Goal: Task Accomplishment & Management: Use online tool/utility

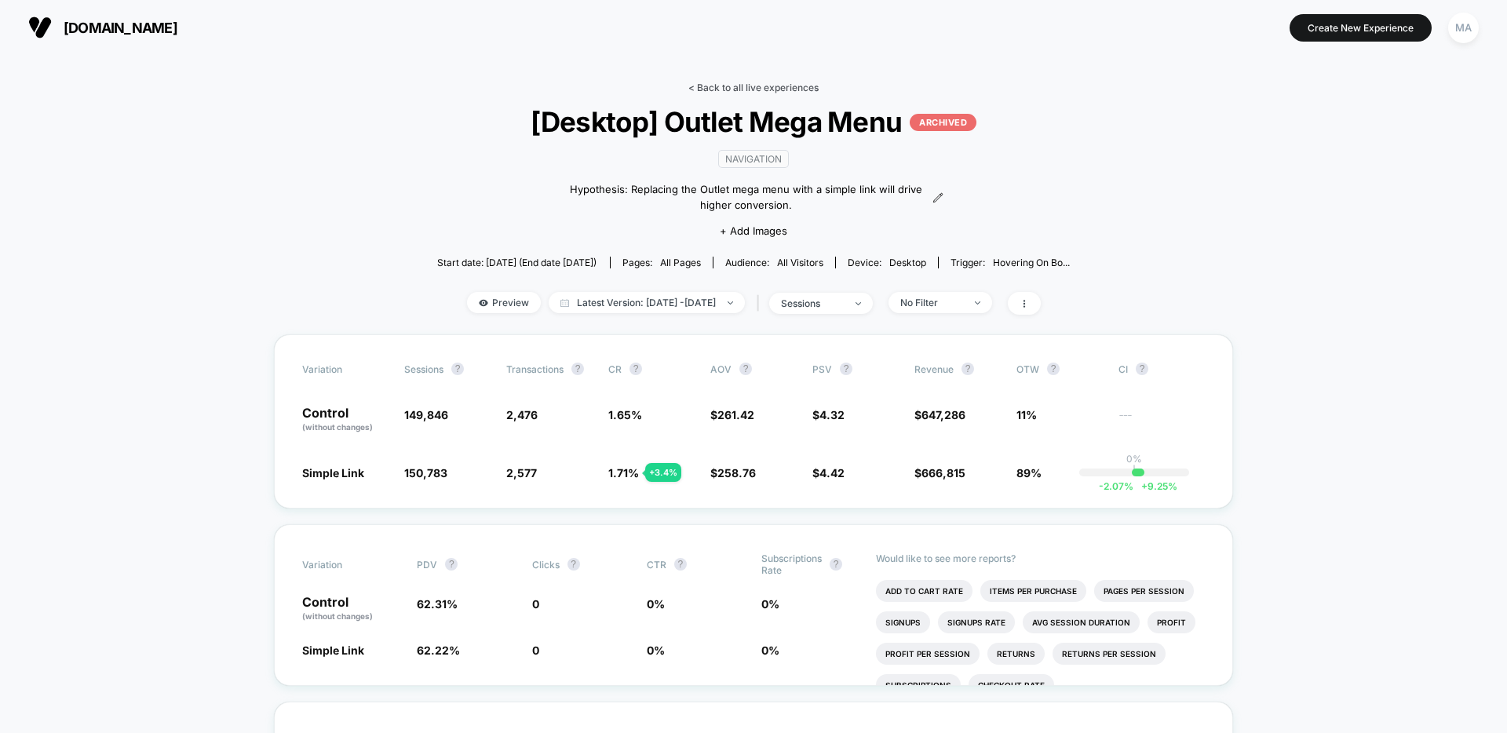
click at [749, 87] on link "< Back to all live experiences" at bounding box center [753, 88] width 130 height 12
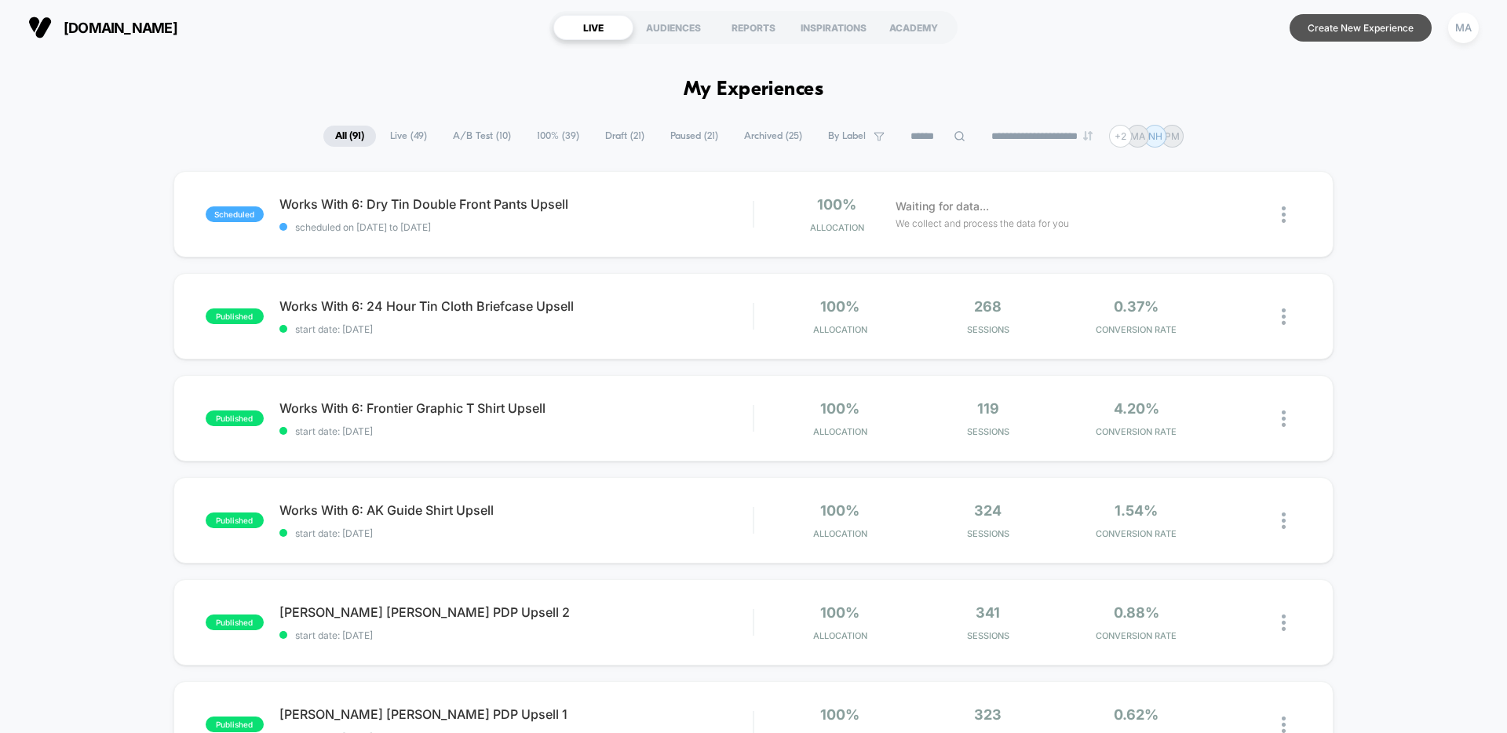
click at [1325, 26] on button "Create New Experience" at bounding box center [1360, 27] width 142 height 27
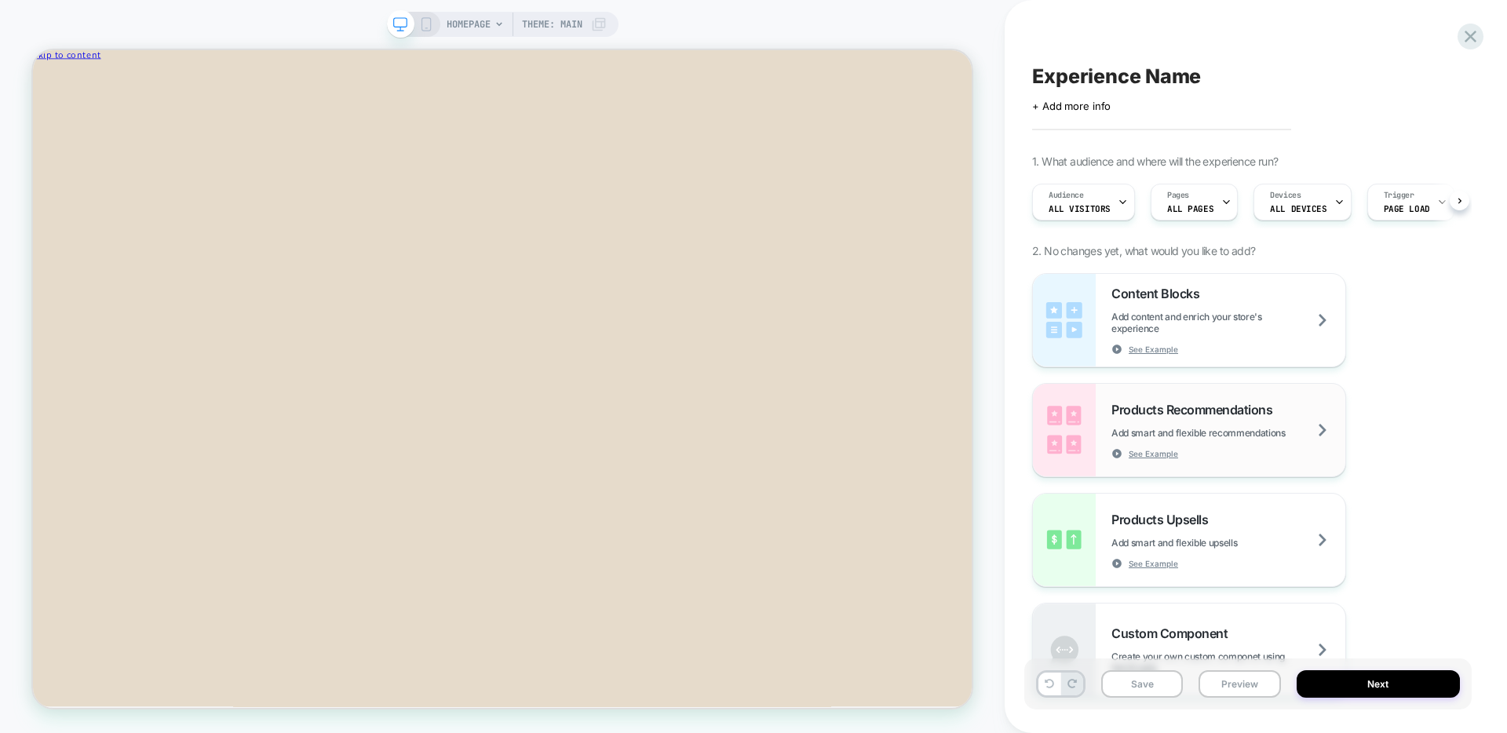
scroll to position [0, 1]
click at [1181, 194] on span "Pages" at bounding box center [1177, 195] width 22 height 11
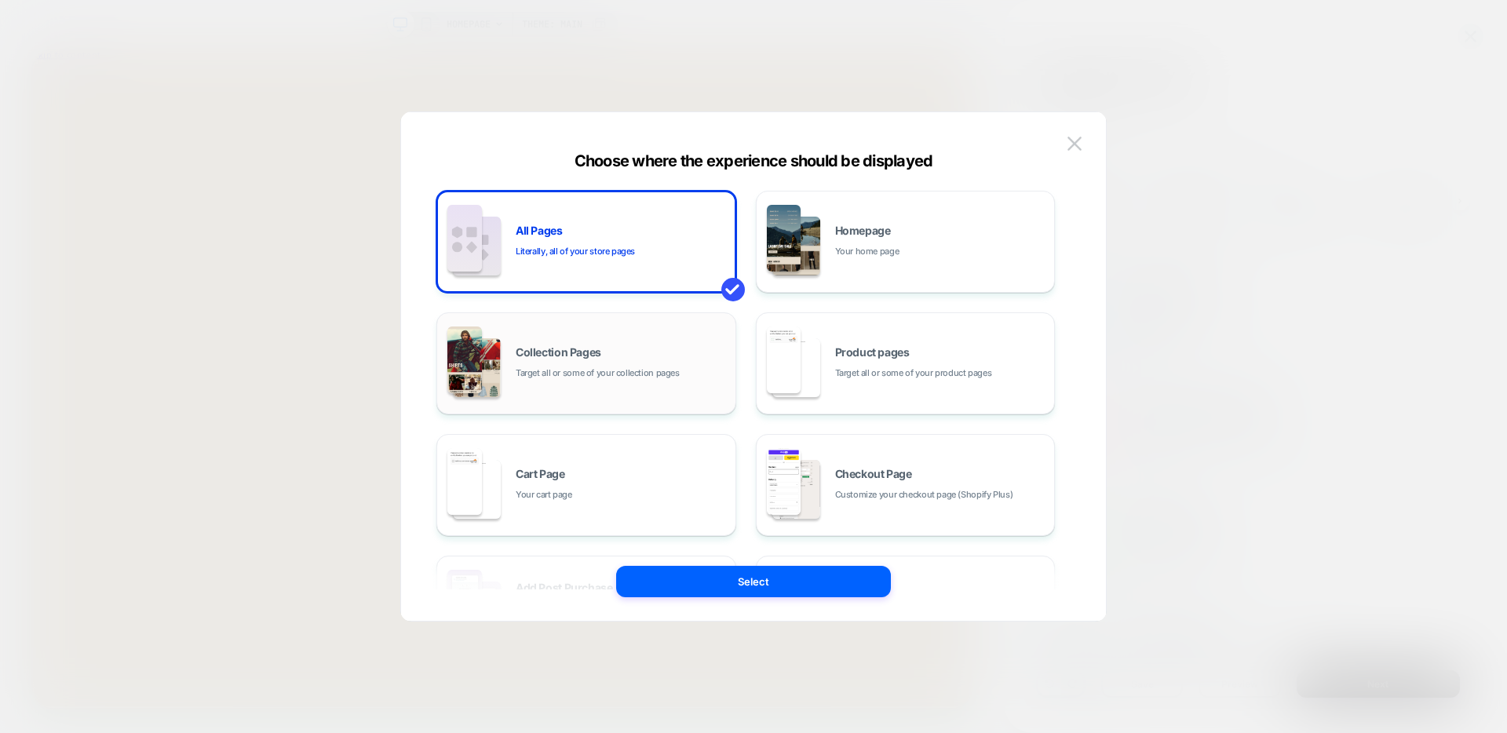
click at [605, 377] on span "Target all or some of your collection pages" at bounding box center [598, 373] width 164 height 15
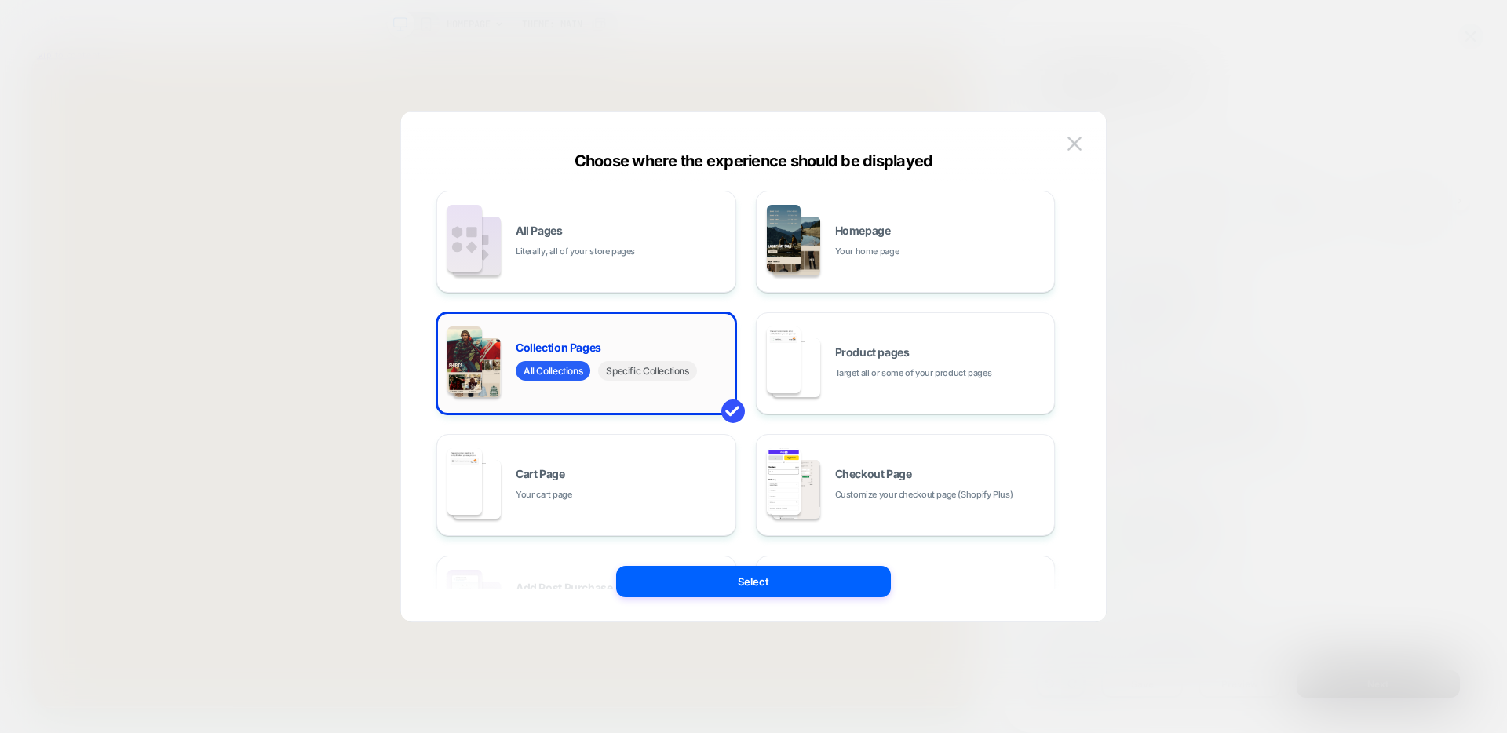
click at [662, 377] on span "Specific Collections" at bounding box center [647, 371] width 98 height 20
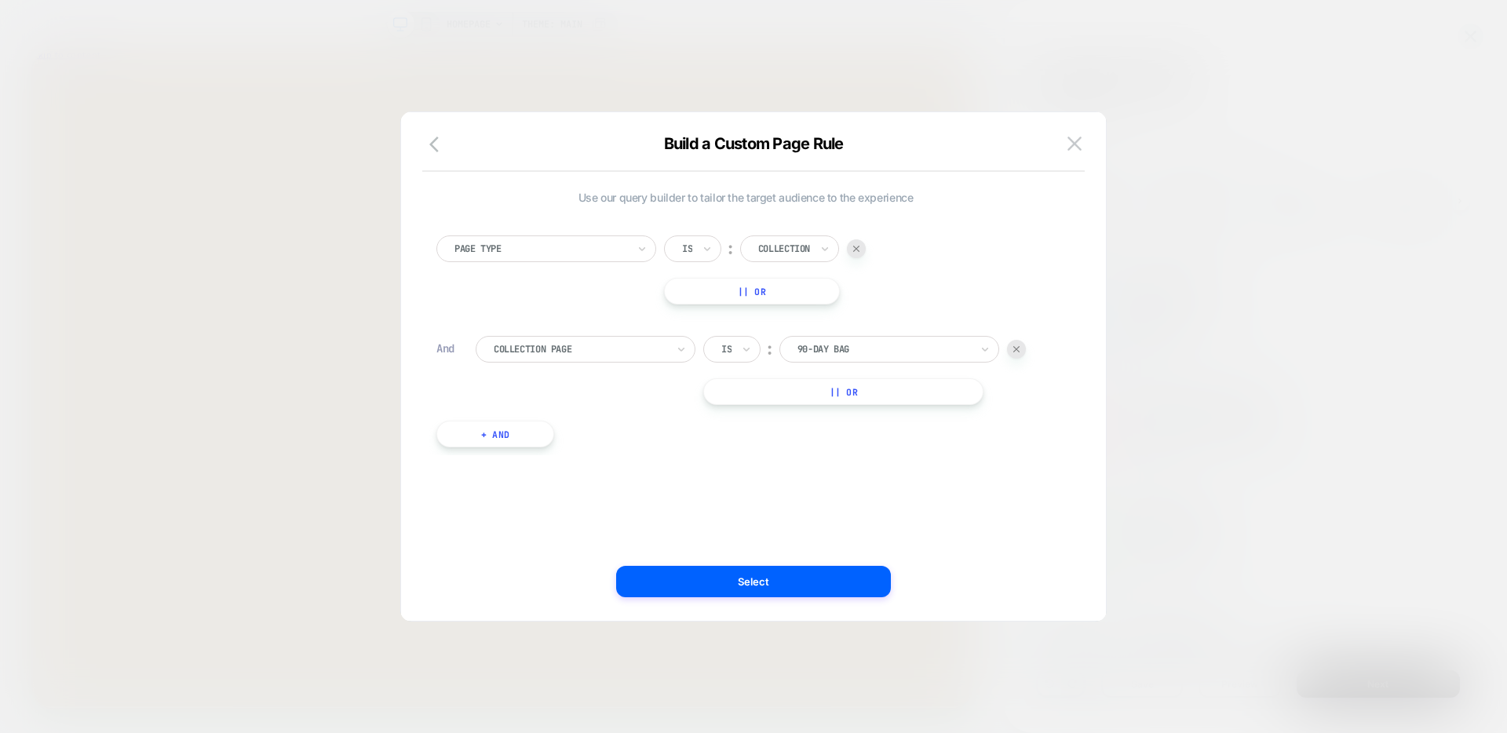
click at [894, 344] on div at bounding box center [883, 349] width 173 height 14
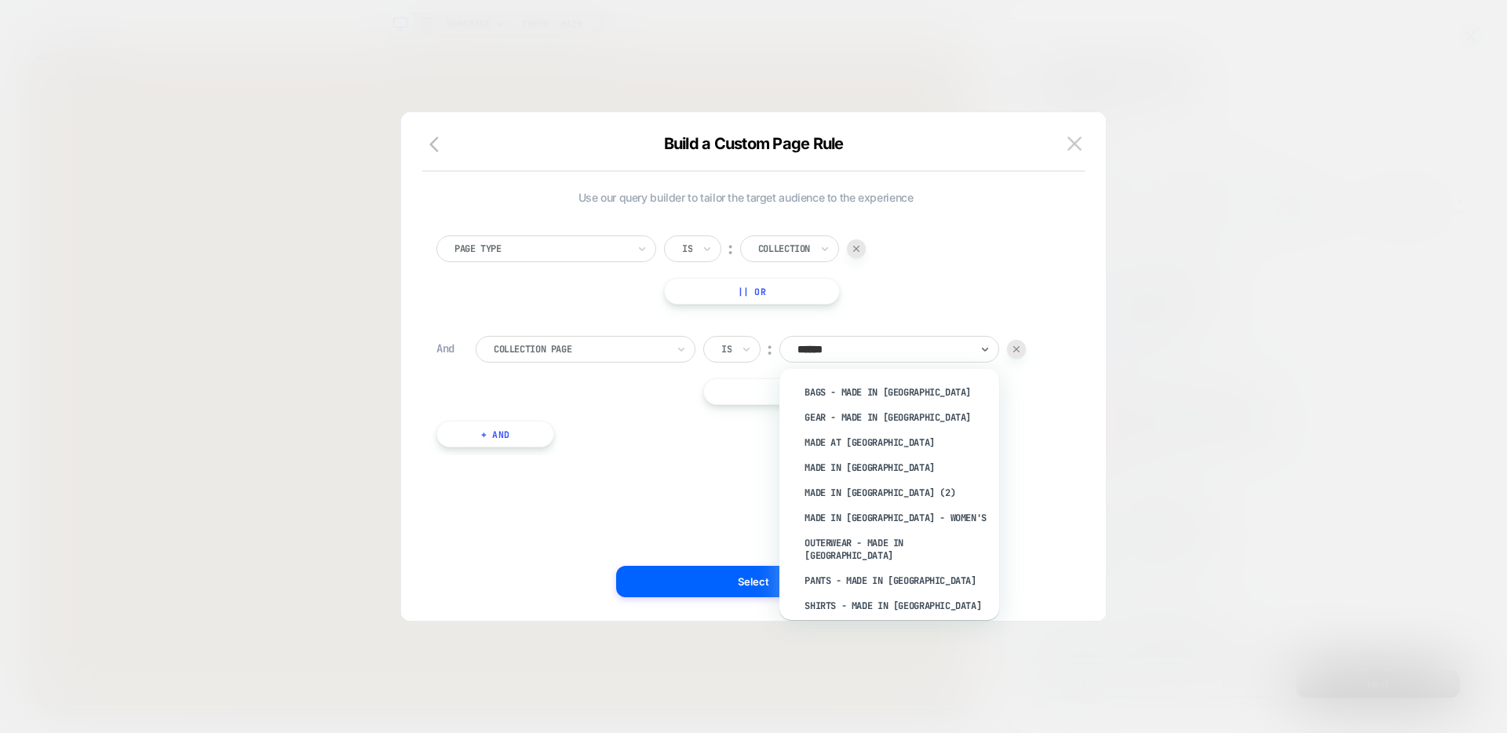
type input "*******"
type input "**********"
click at [842, 435] on div "Made in [GEOGRAPHIC_DATA]" at bounding box center [897, 442] width 204 height 25
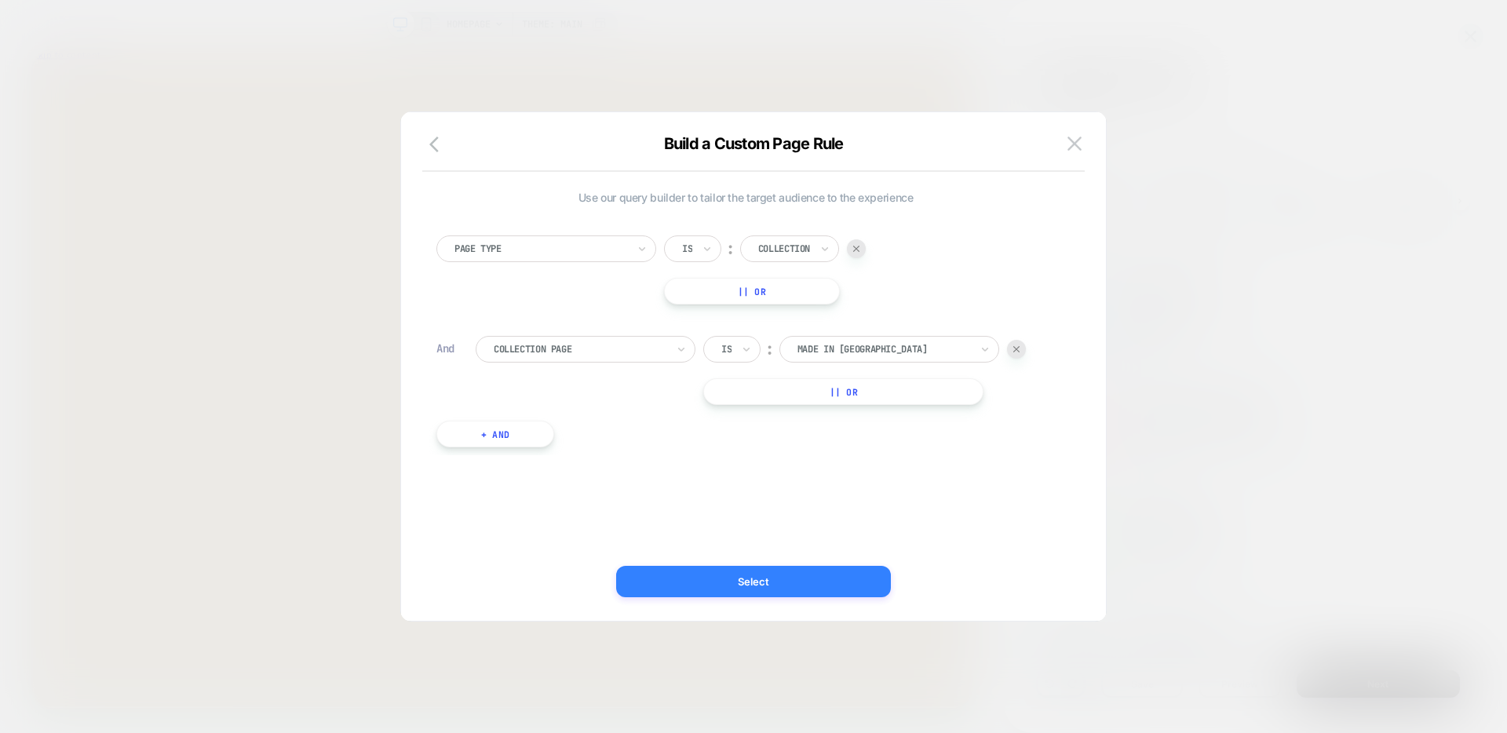
click at [702, 575] on button "Select" at bounding box center [753, 581] width 275 height 31
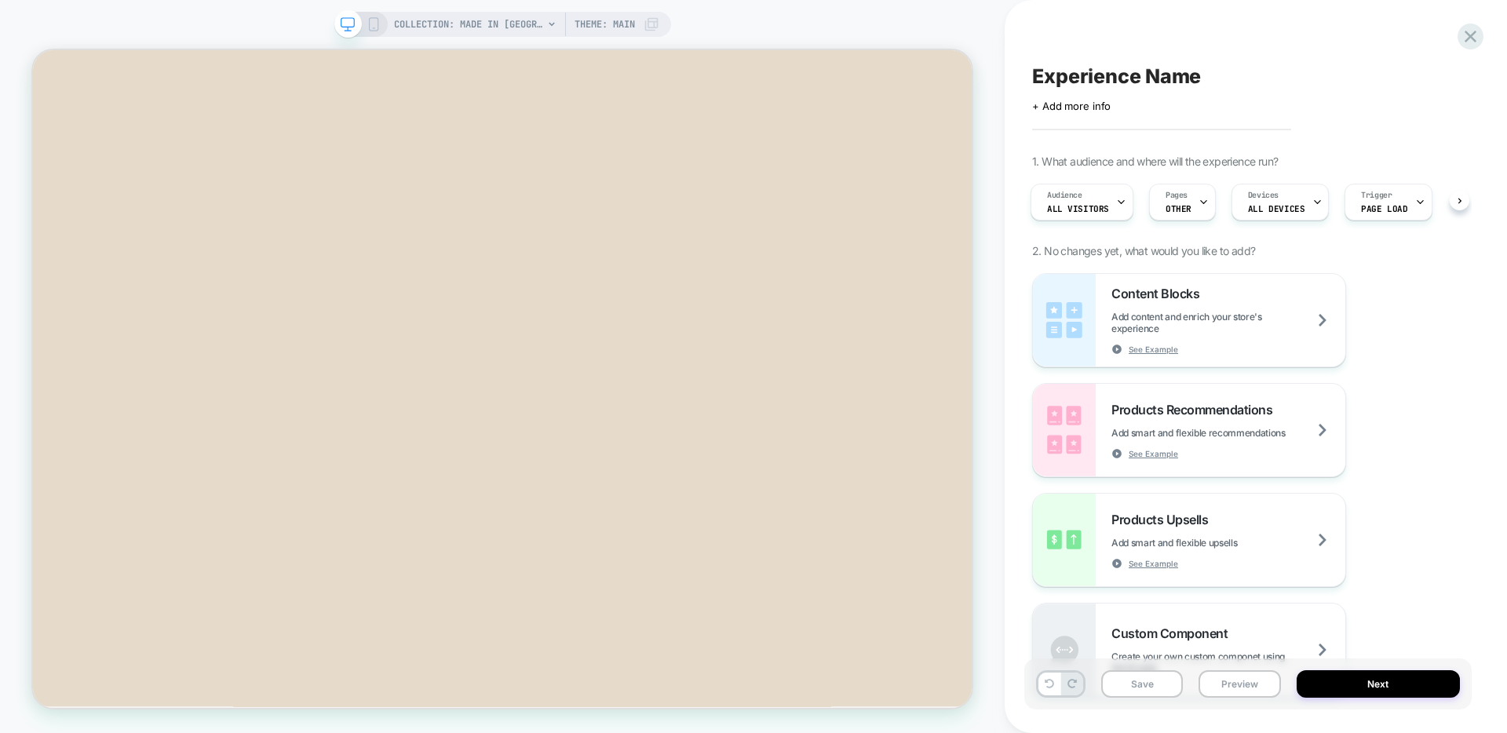
scroll to position [227, 0]
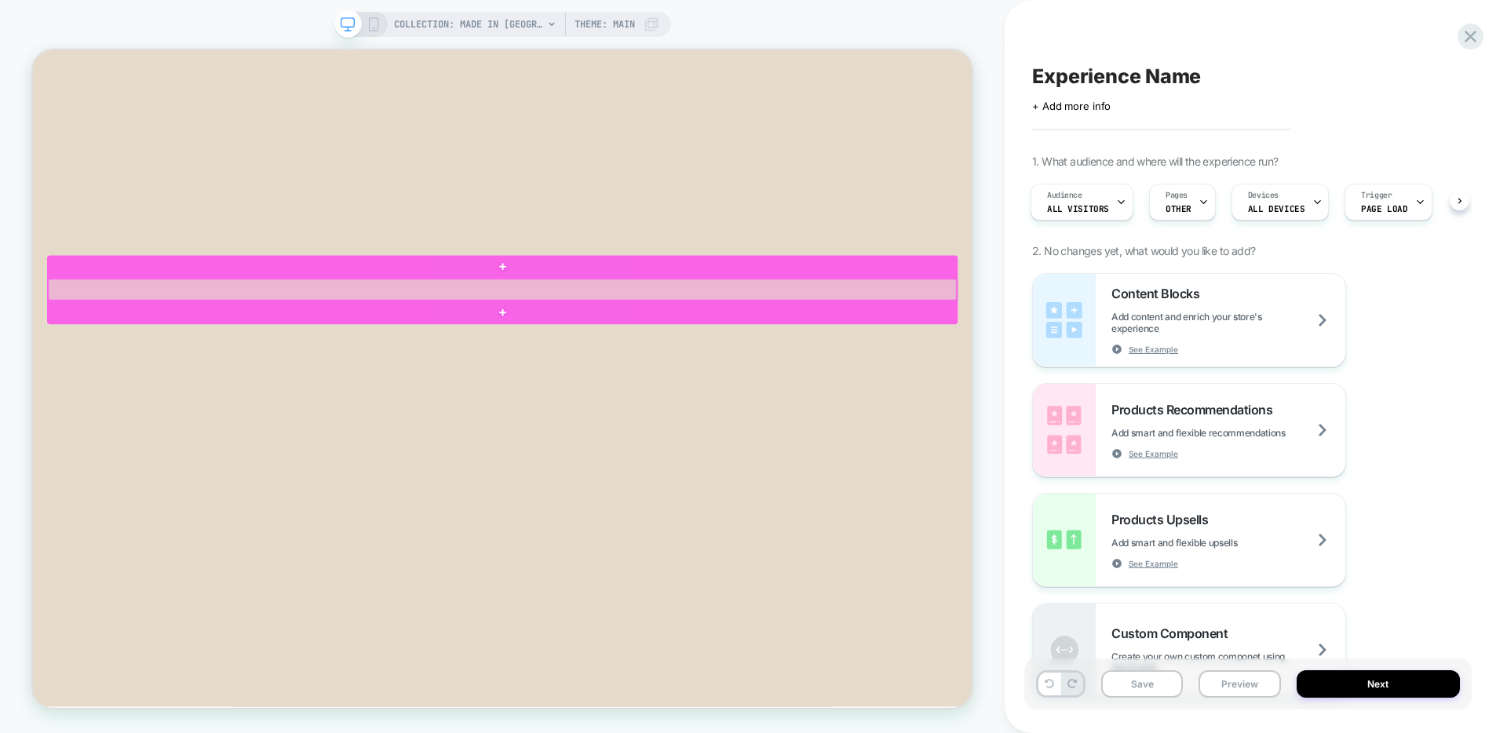
click at [156, 368] on div at bounding box center [658, 369] width 1211 height 28
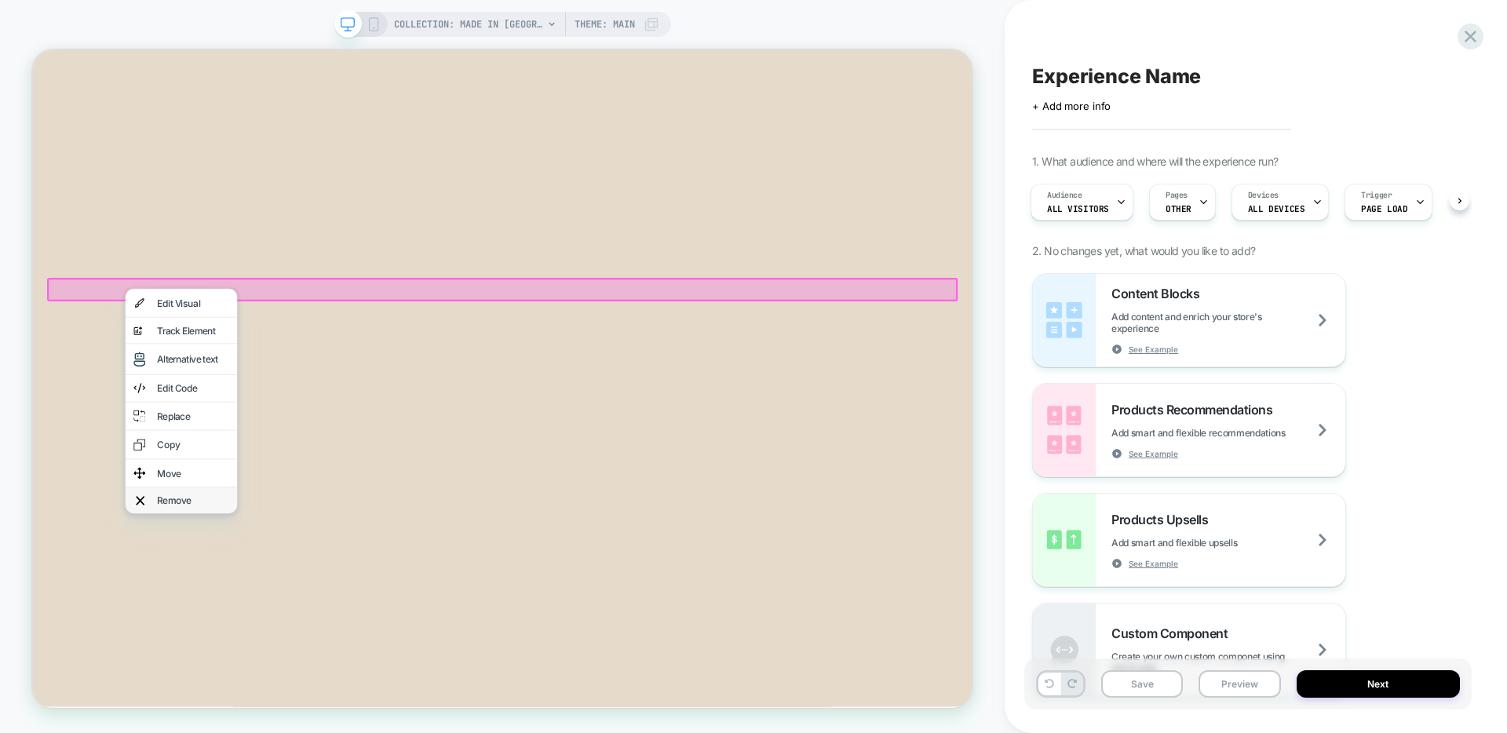
click at [234, 644] on div "Remove" at bounding box center [247, 650] width 96 height 13
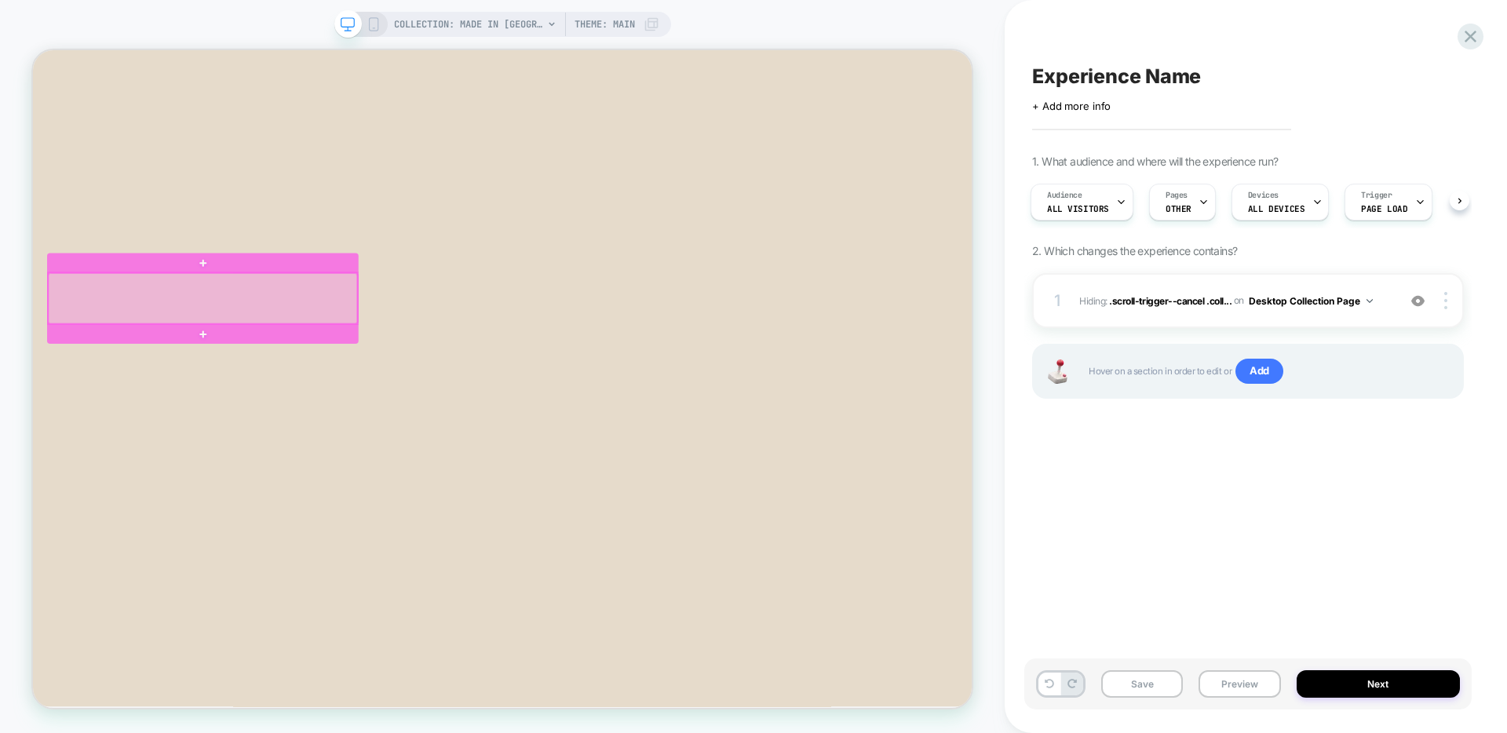
click at [188, 377] on div at bounding box center [259, 381] width 412 height 67
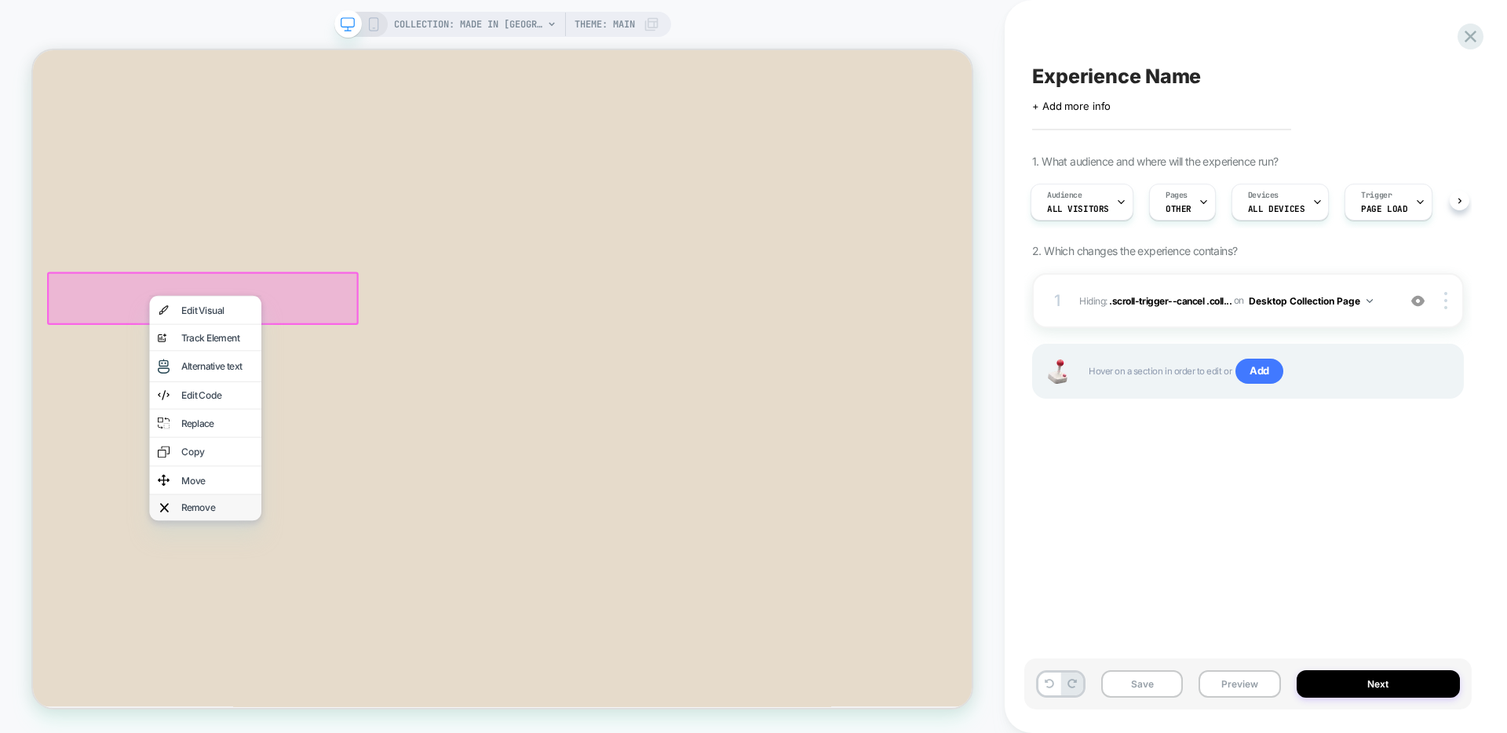
click at [267, 643] on div "Remove" at bounding box center [262, 660] width 149 height 35
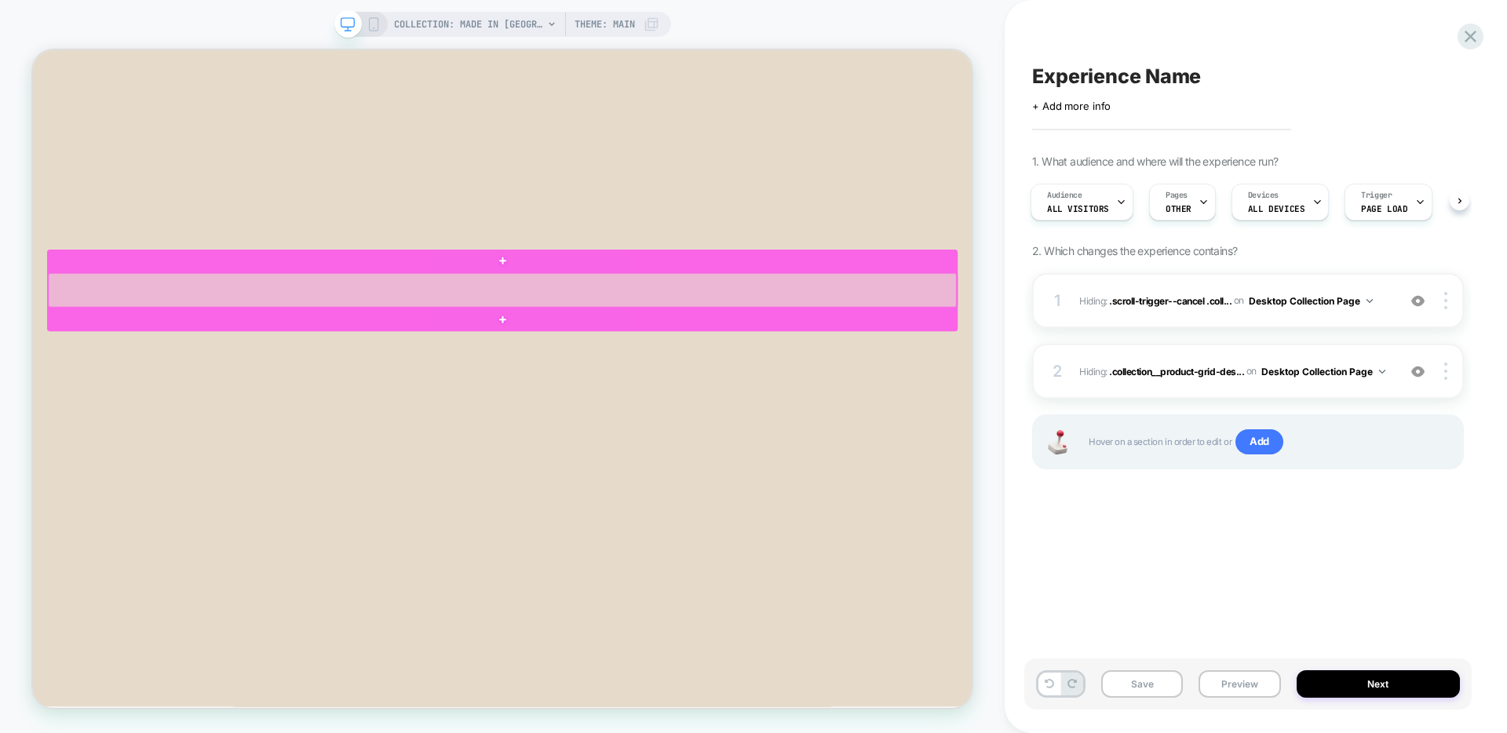
click at [148, 363] on div at bounding box center [658, 371] width 1211 height 46
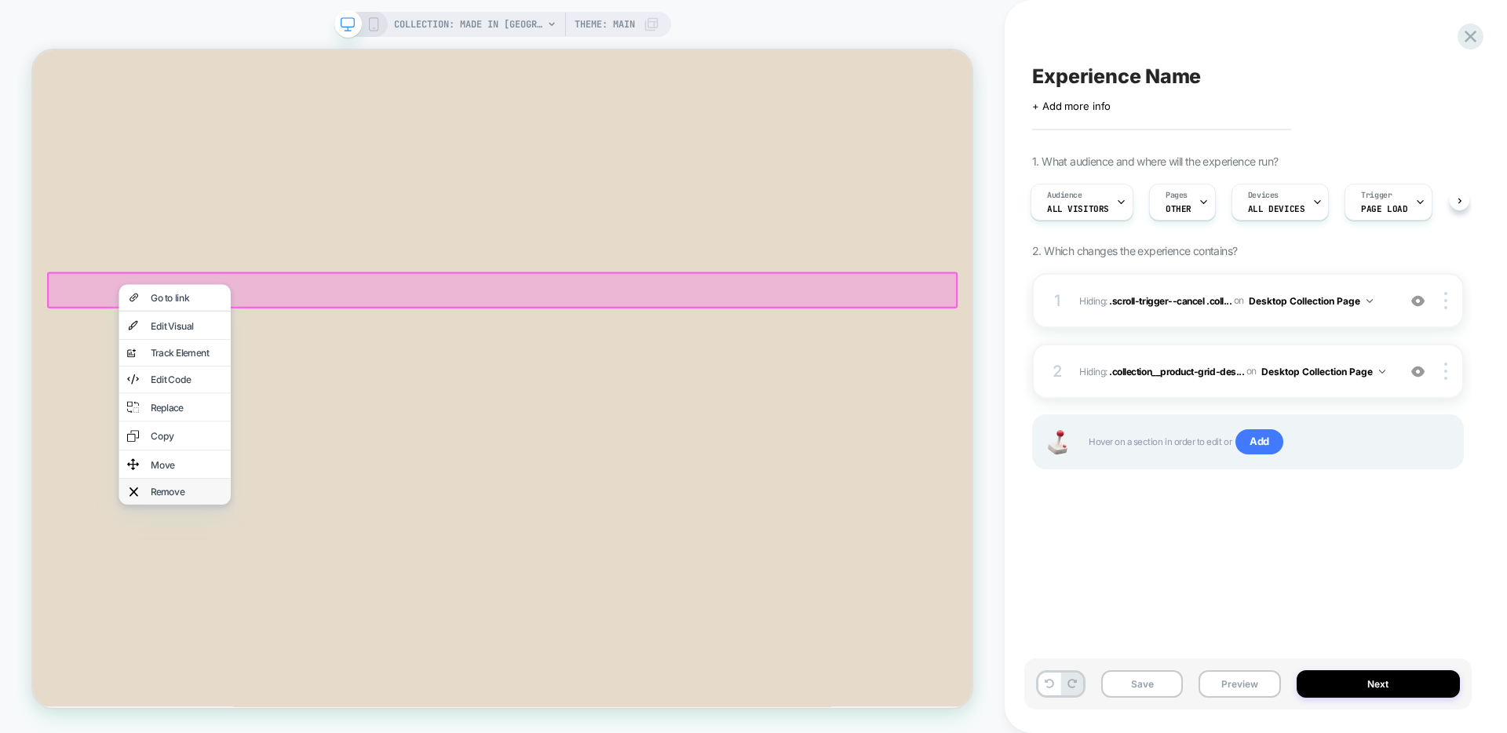
click at [219, 632] on div "Remove" at bounding box center [238, 638] width 96 height 13
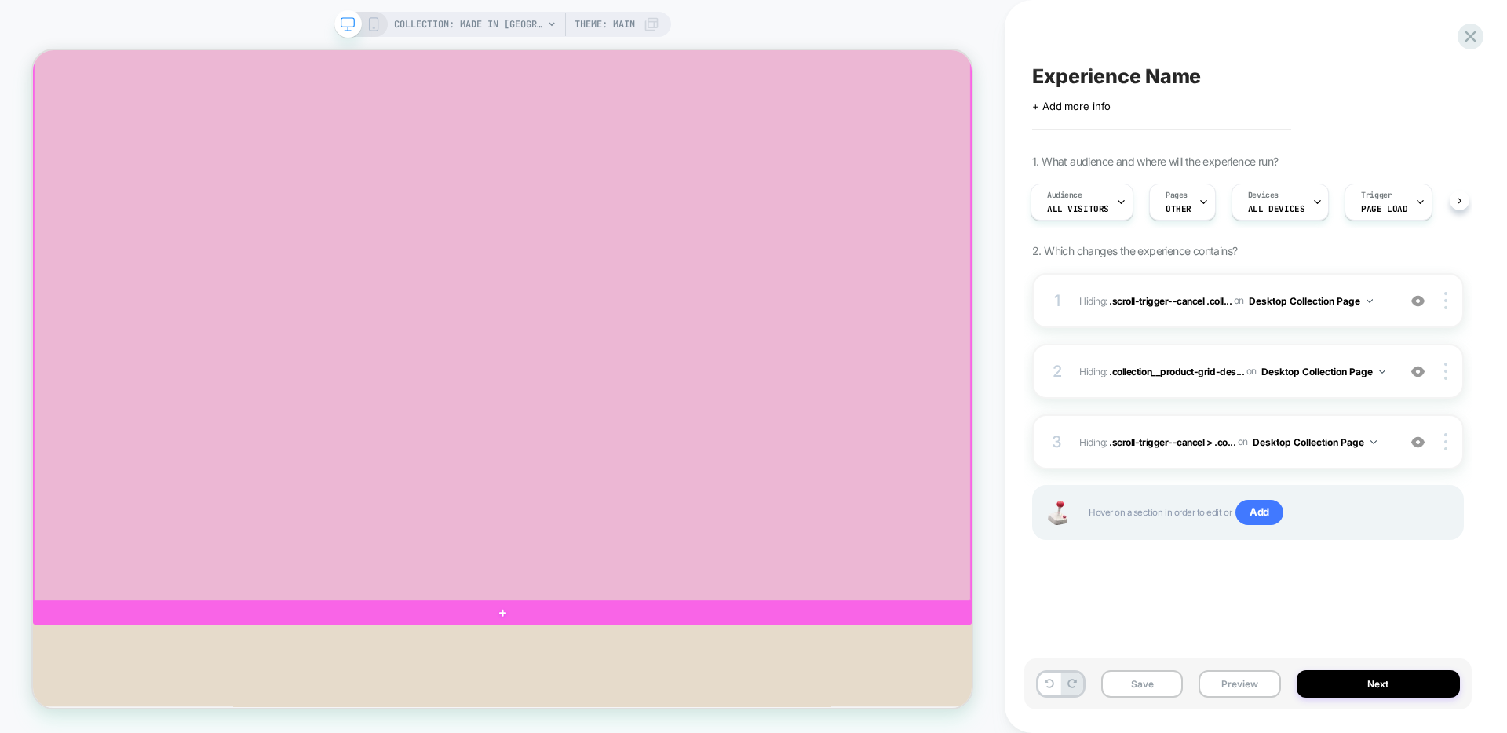
scroll to position [911, 0]
click at [389, 324] on div at bounding box center [659, 210] width 1248 height 1150
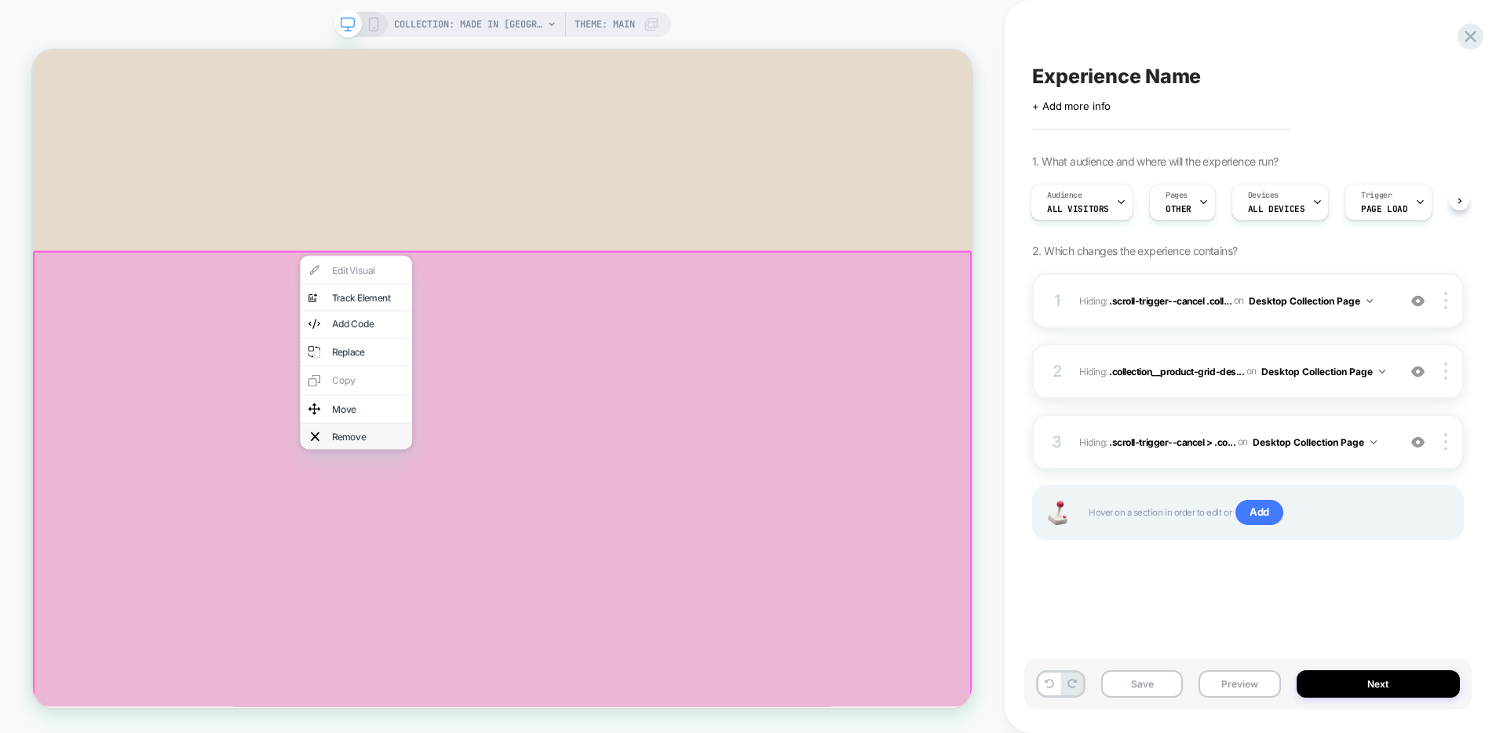
click at [462, 548] on div "Remove" at bounding box center [463, 565] width 149 height 35
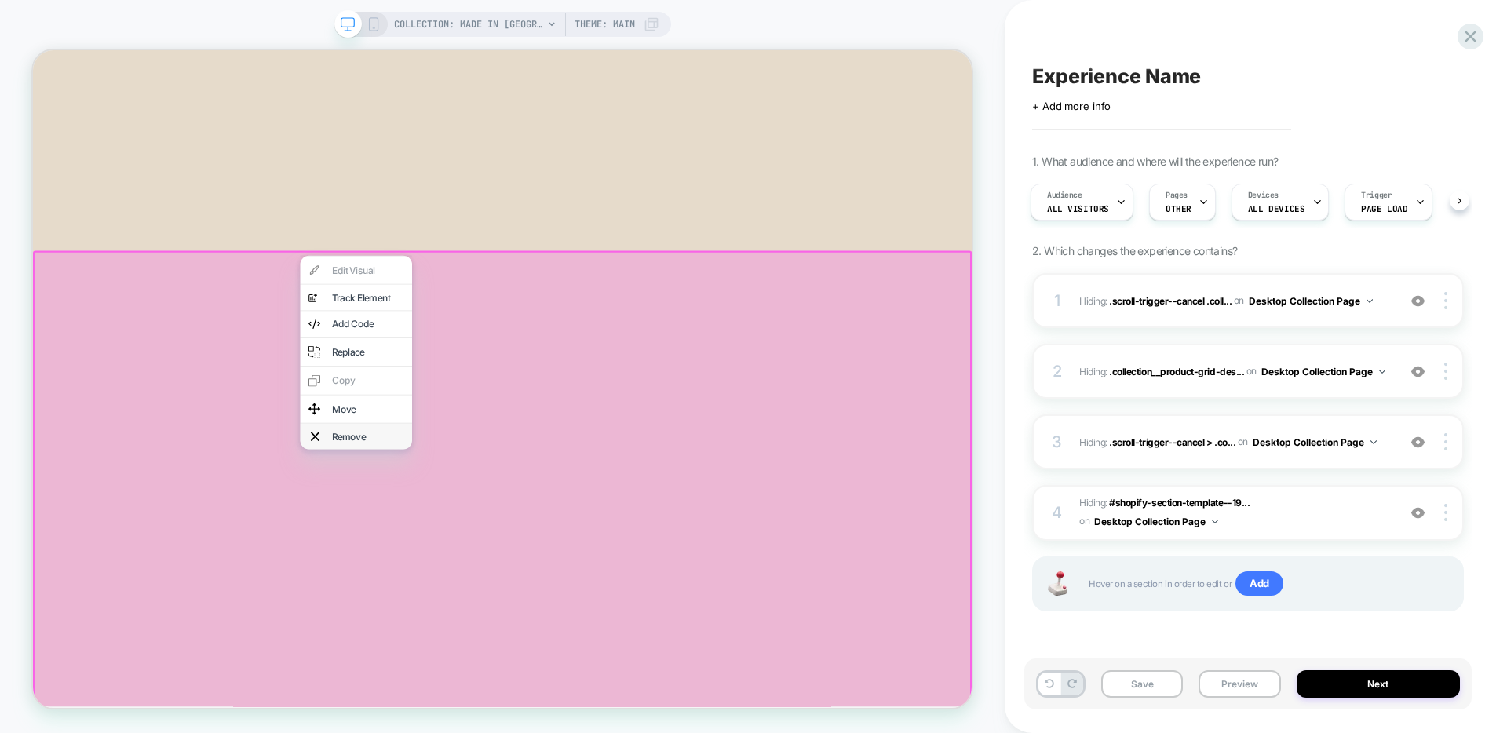
scroll to position [0, 0]
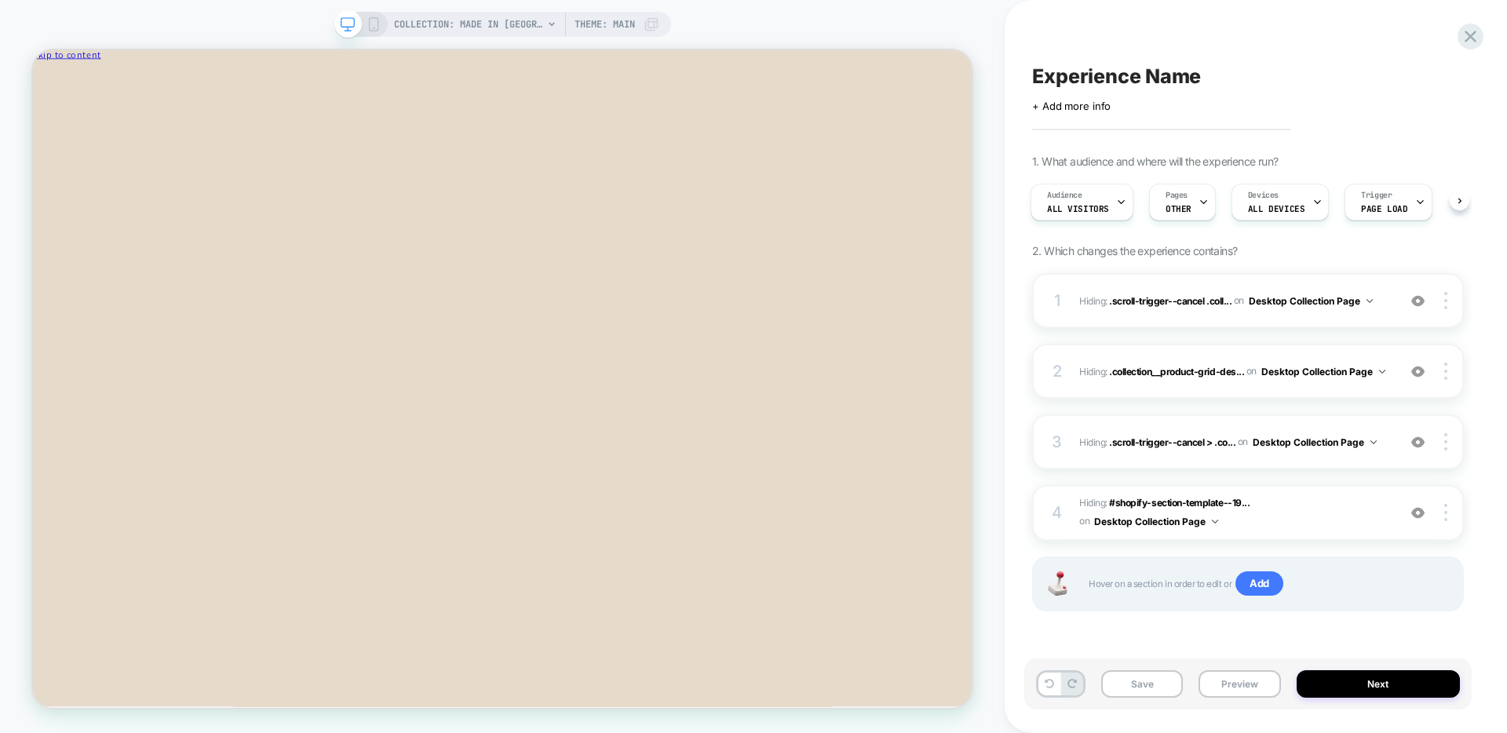
click at [372, 27] on icon at bounding box center [373, 24] width 14 height 14
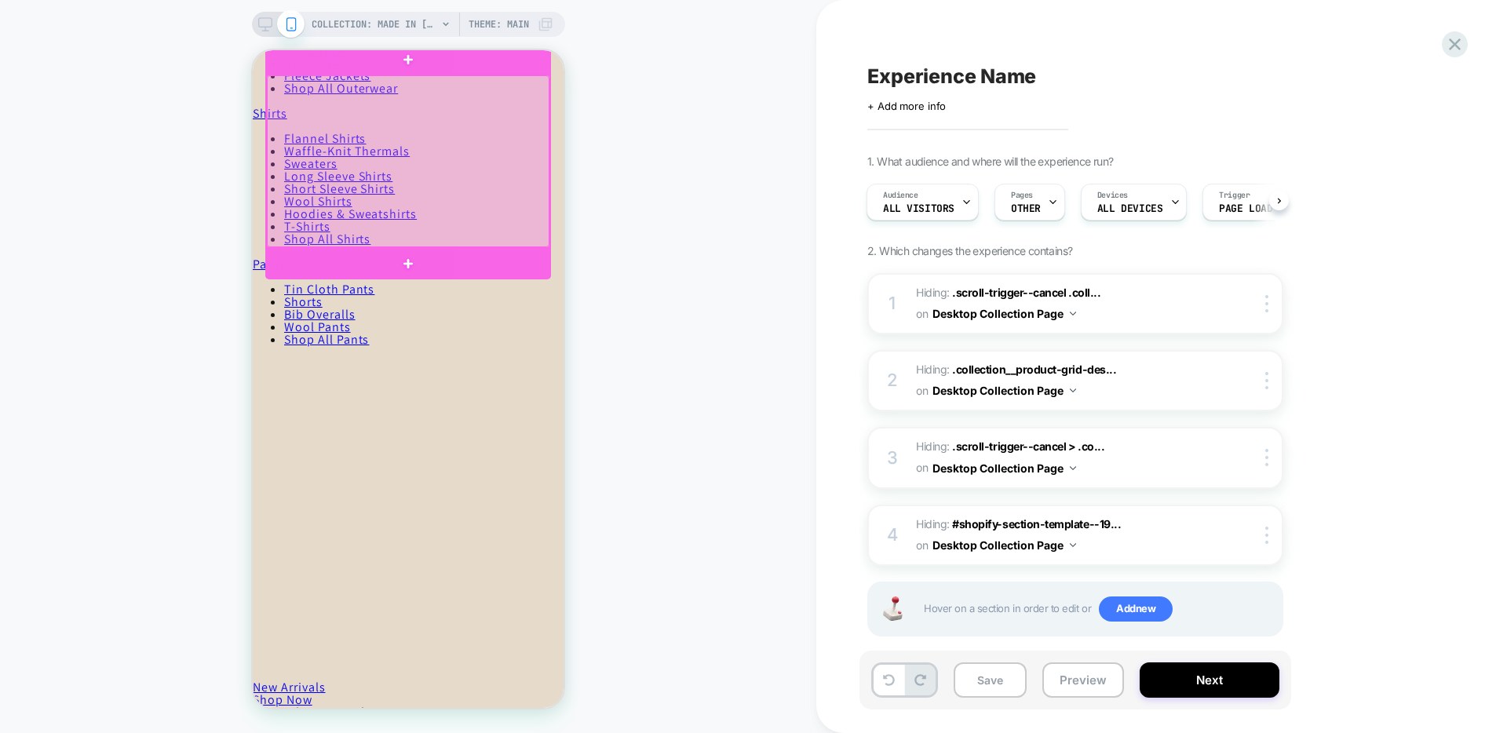
scroll to position [451, 0]
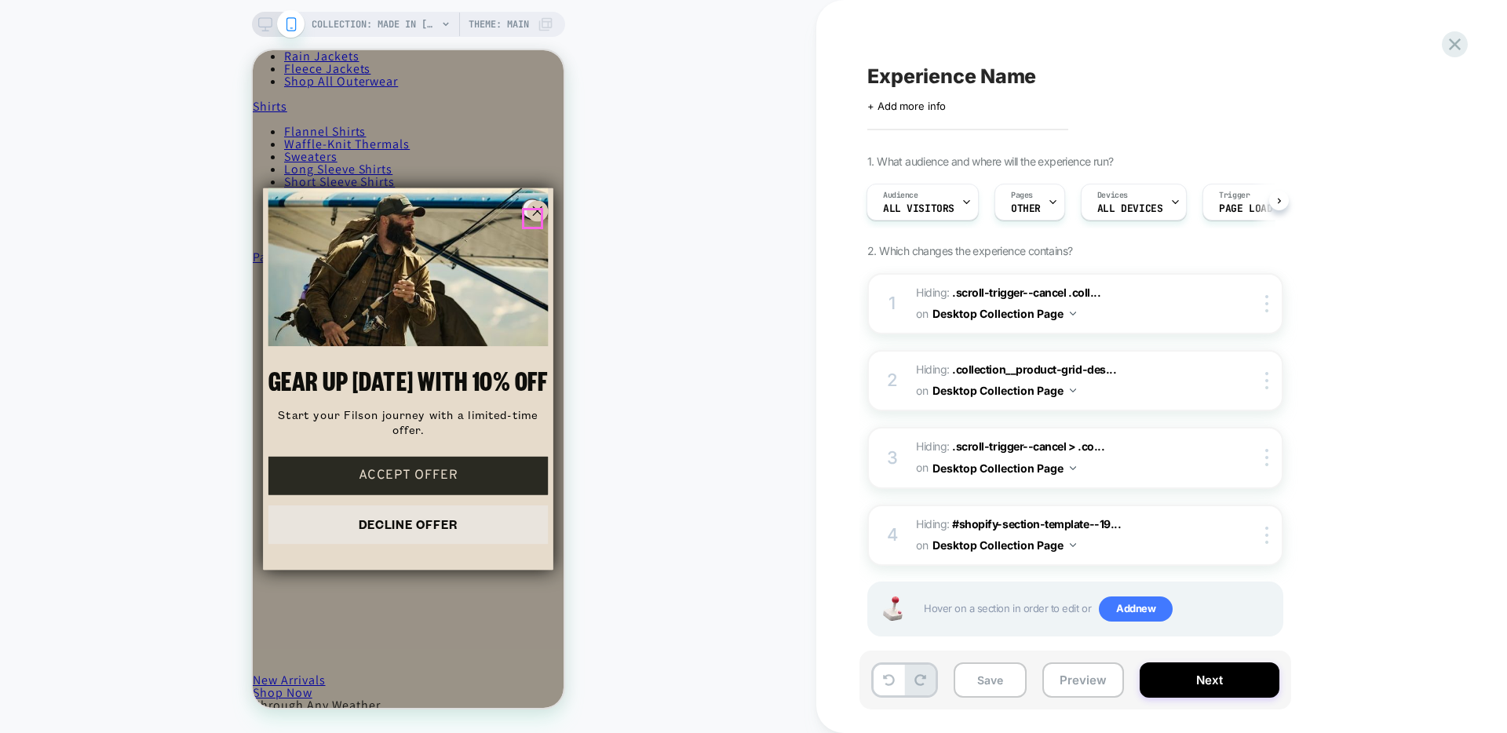
click at [531, 220] on circle "Close dialog" at bounding box center [537, 211] width 20 height 20
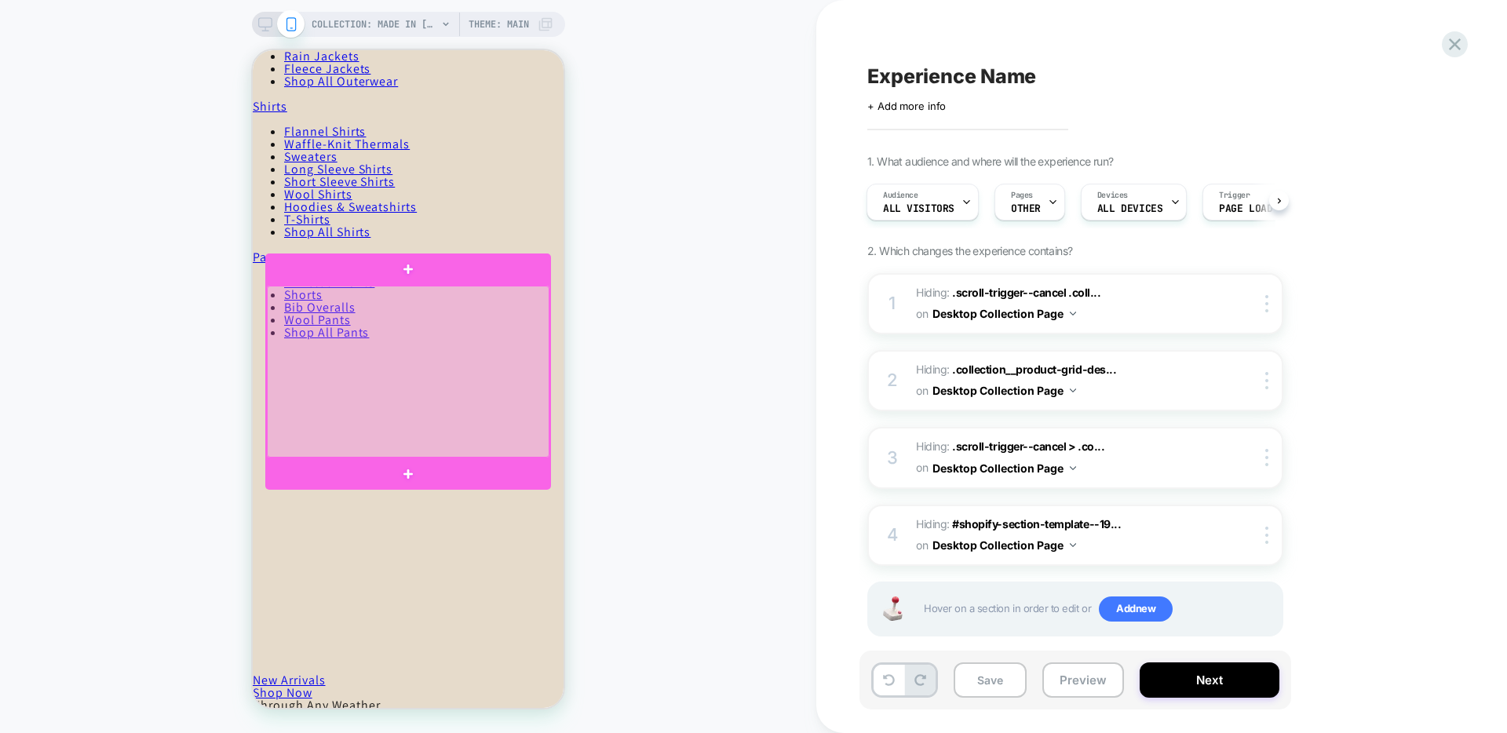
click at [369, 431] on div at bounding box center [408, 372] width 282 height 172
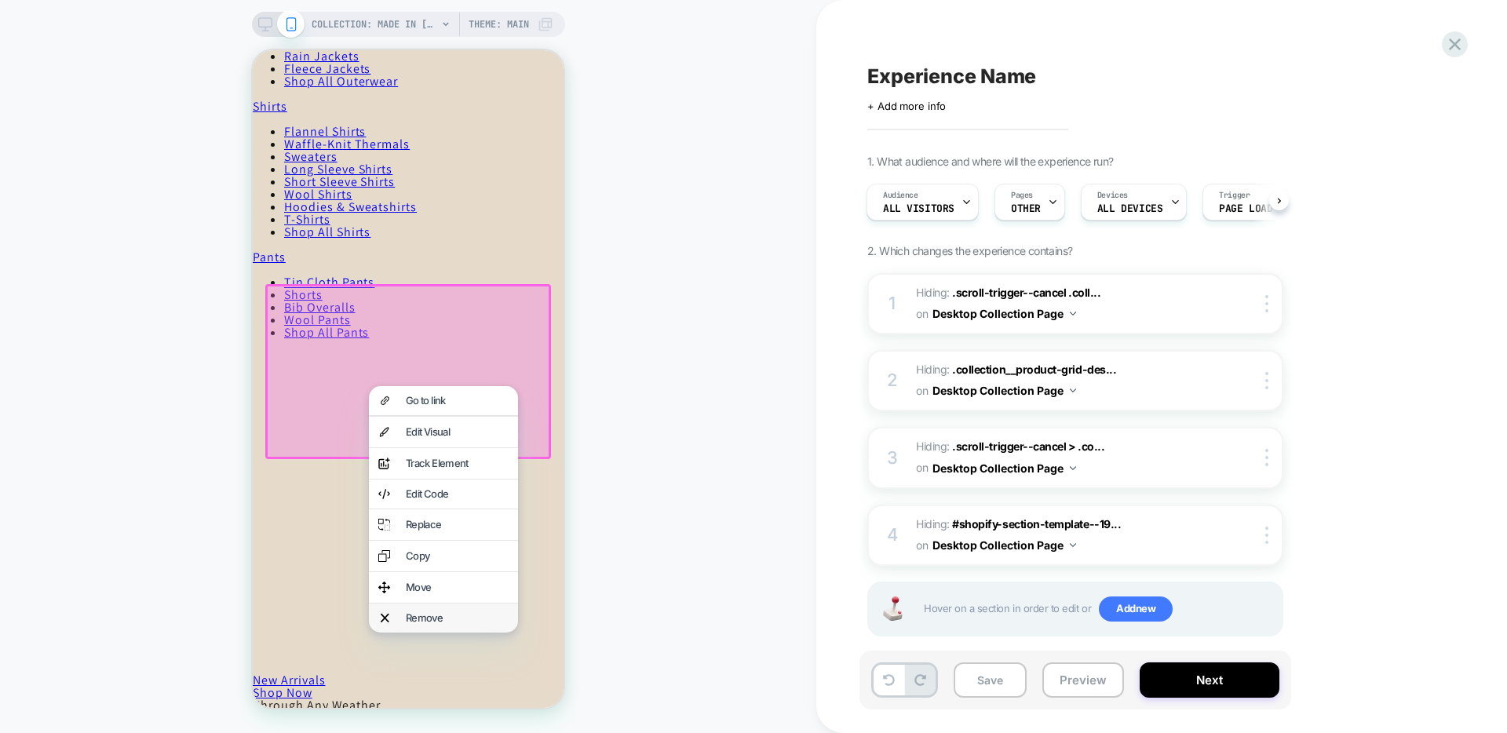
click at [414, 613] on div "Remove" at bounding box center [457, 618] width 103 height 10
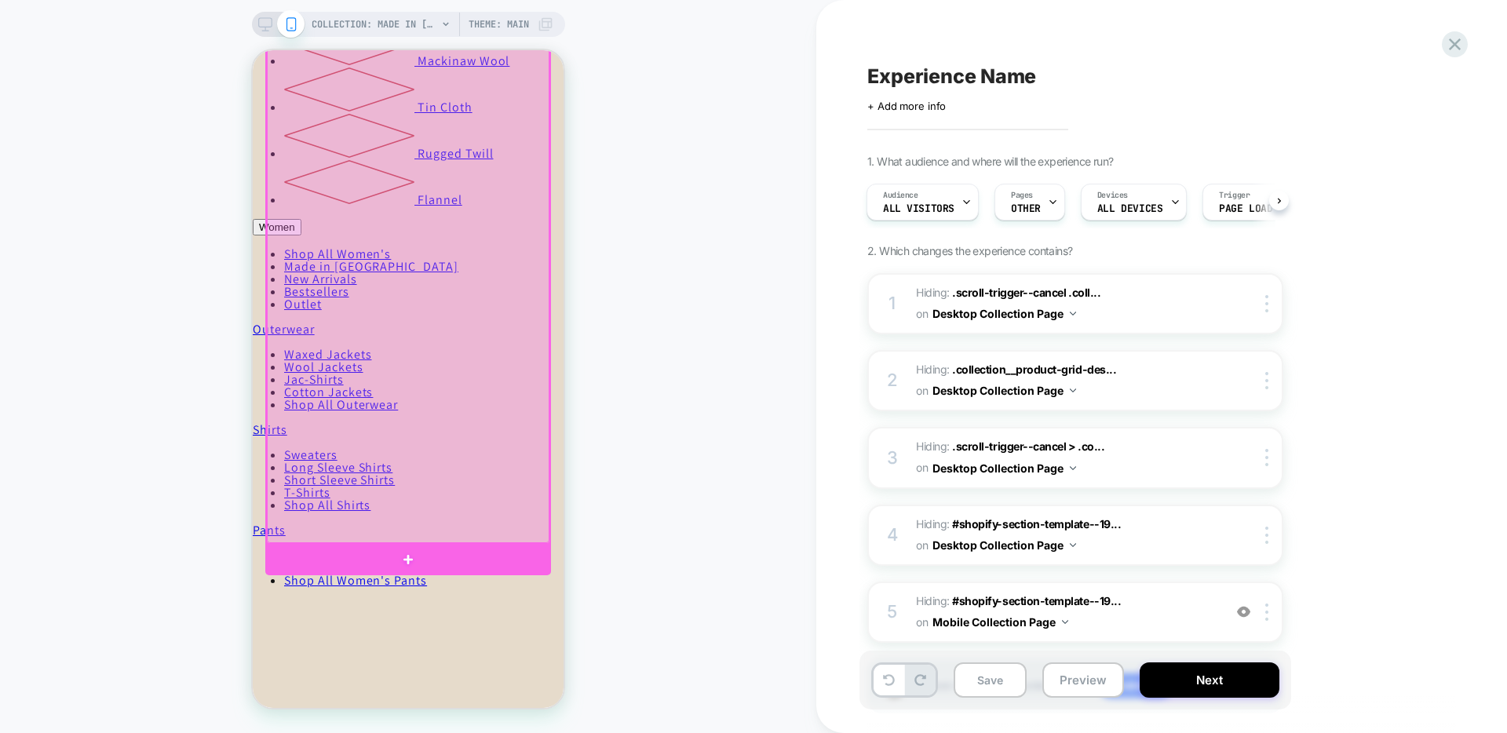
scroll to position [1383, 0]
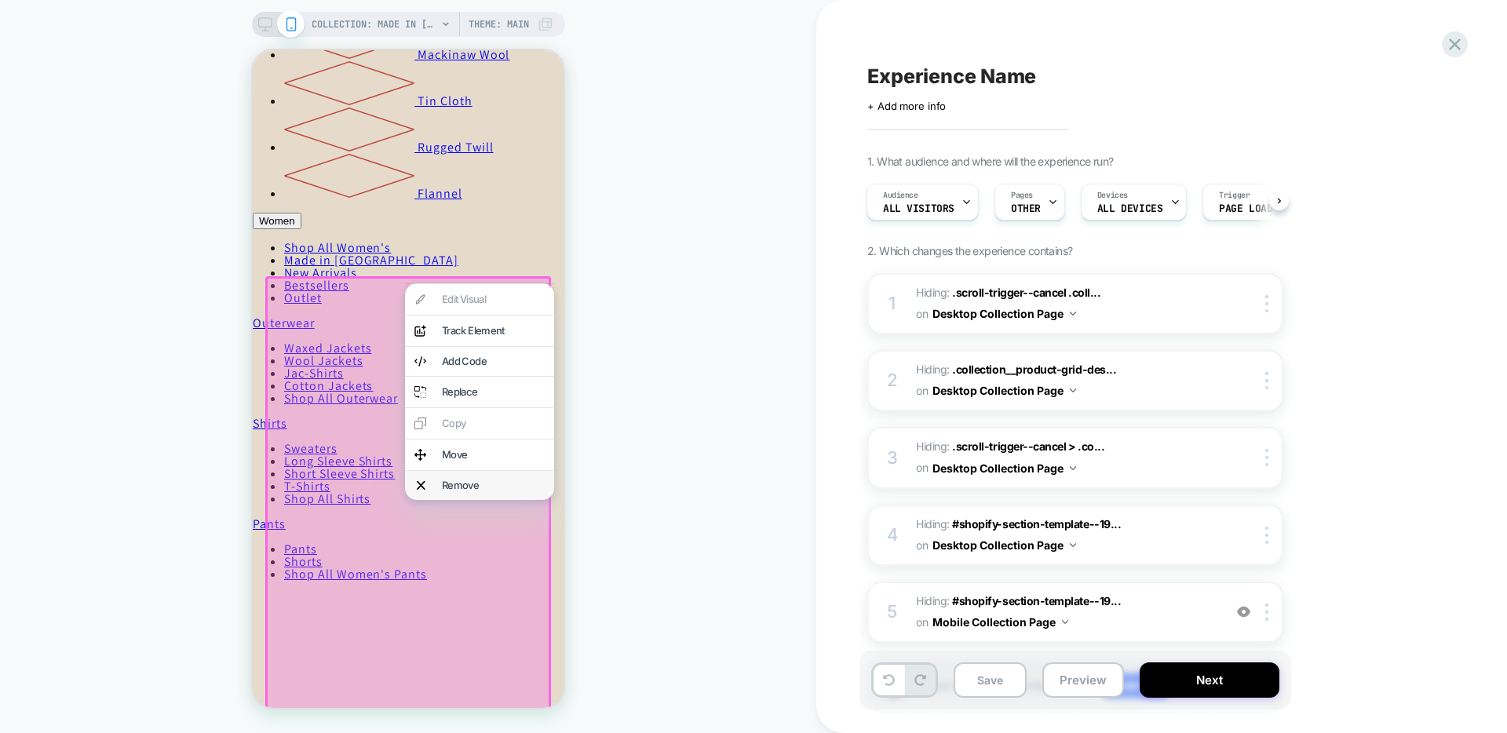
click at [464, 485] on div "Remove" at bounding box center [493, 485] width 103 height 10
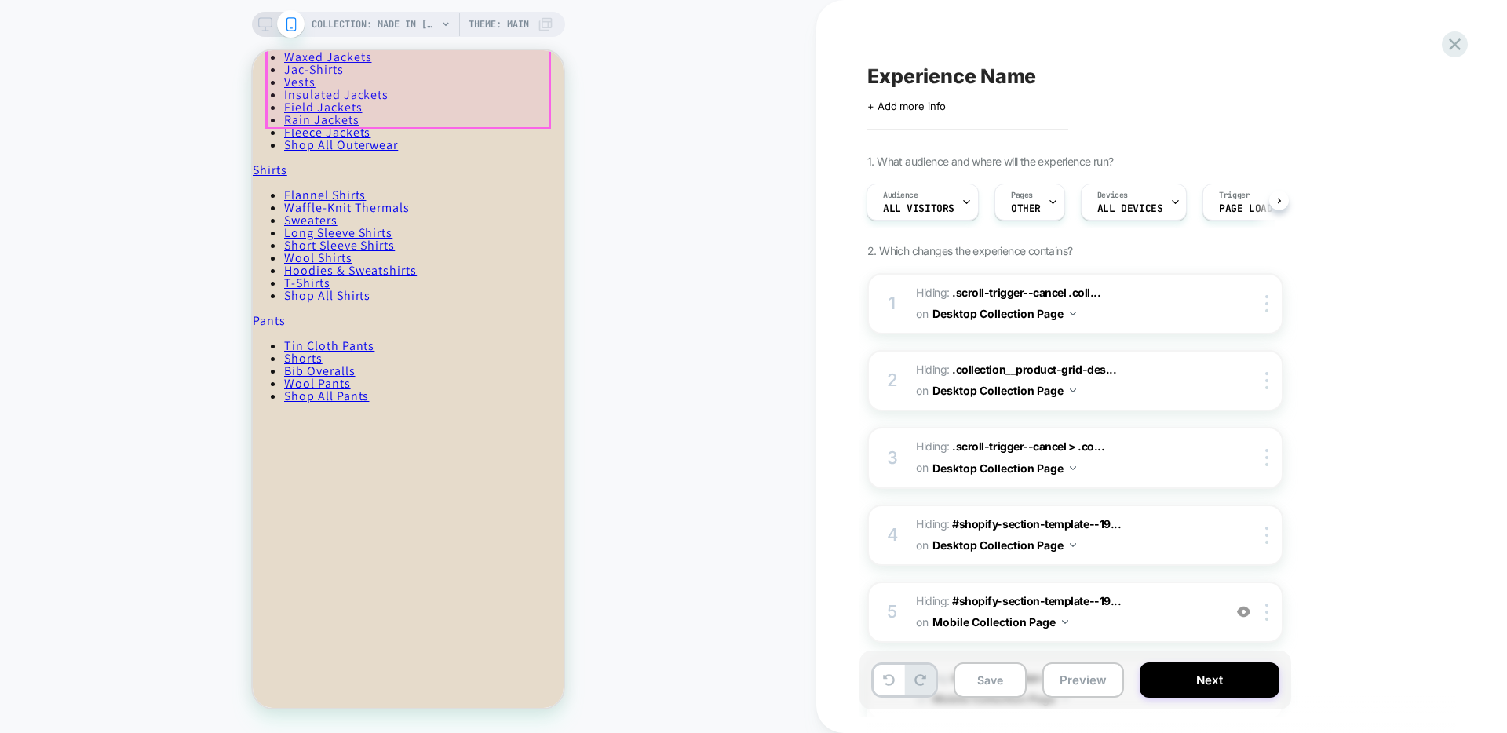
scroll to position [393, 0]
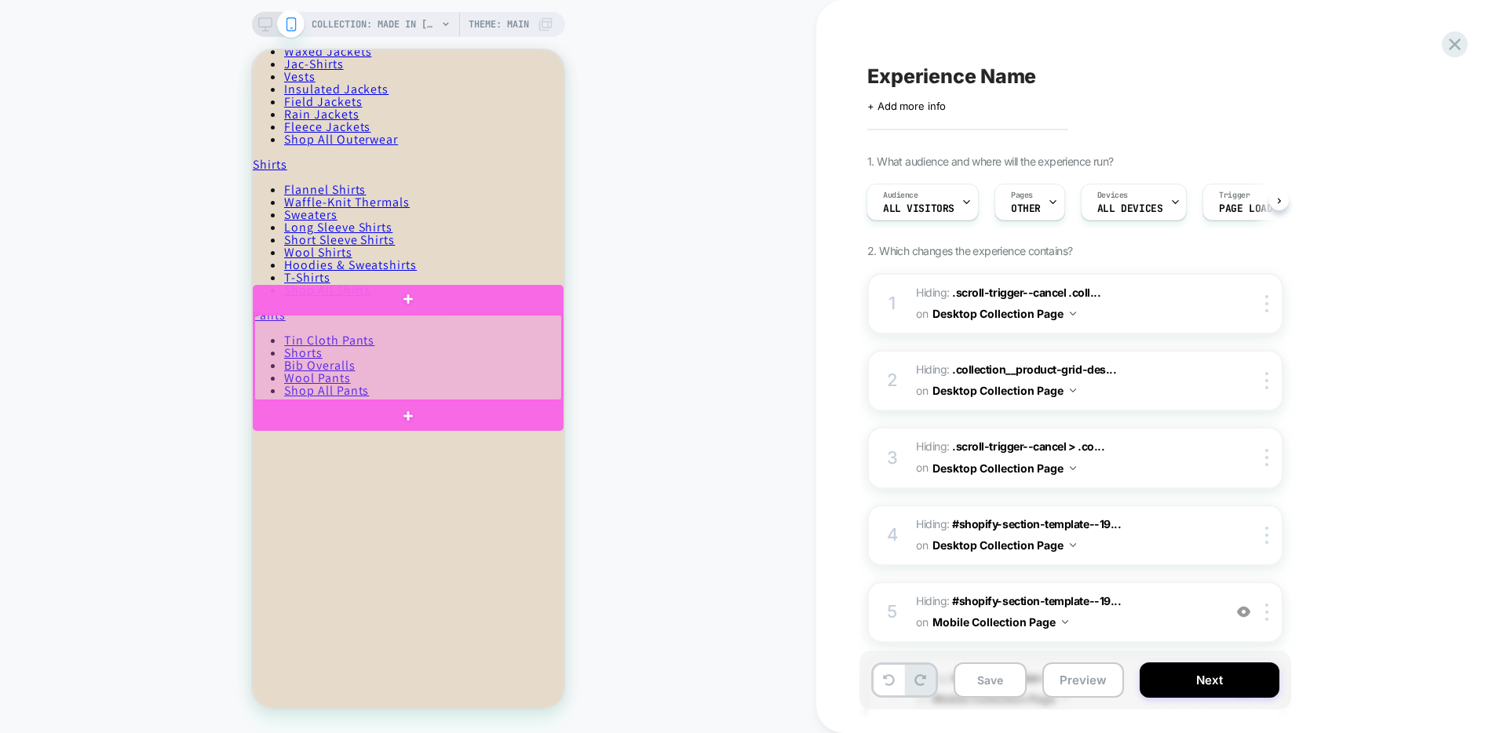
click at [282, 379] on div at bounding box center [408, 358] width 308 height 86
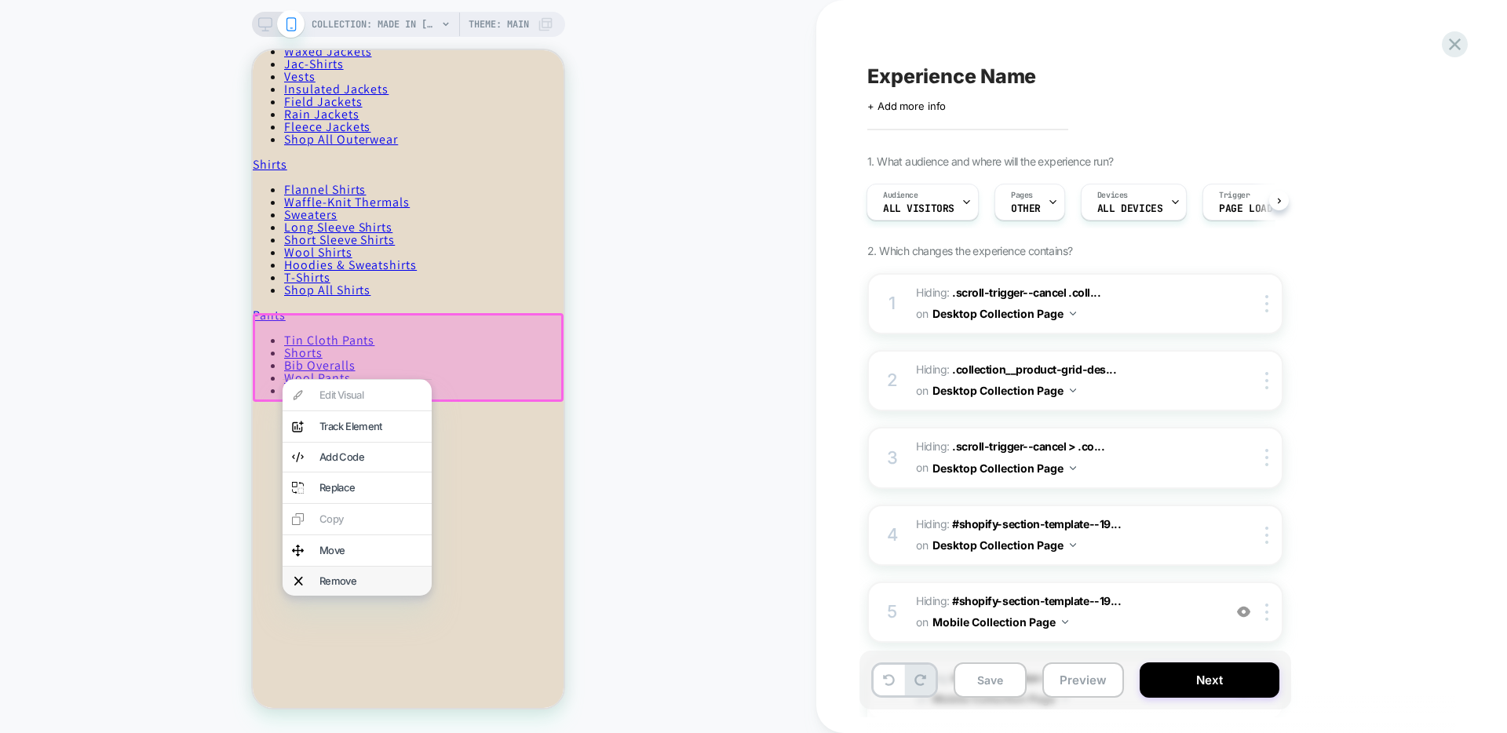
click at [352, 585] on div "Remove" at bounding box center [370, 581] width 103 height 10
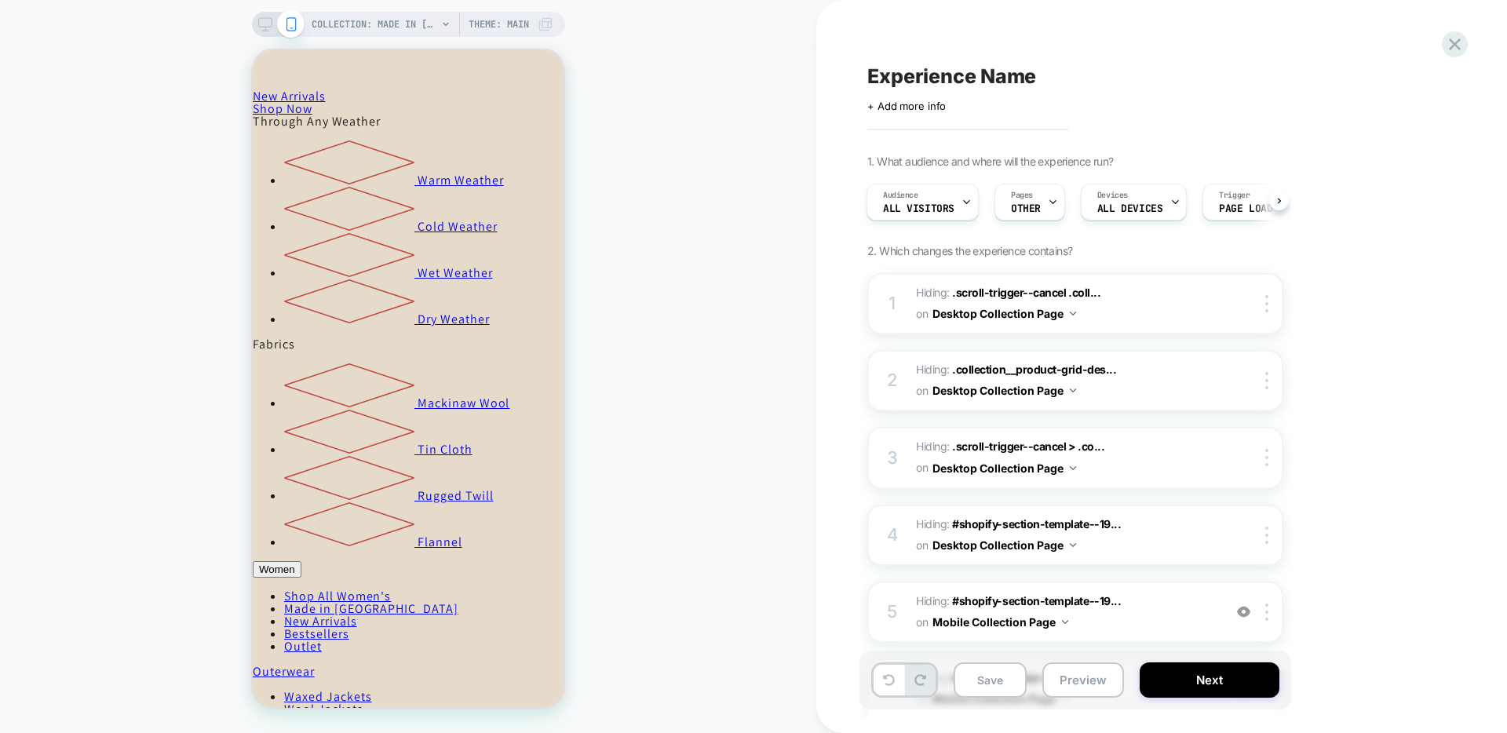
scroll to position [1117, 0]
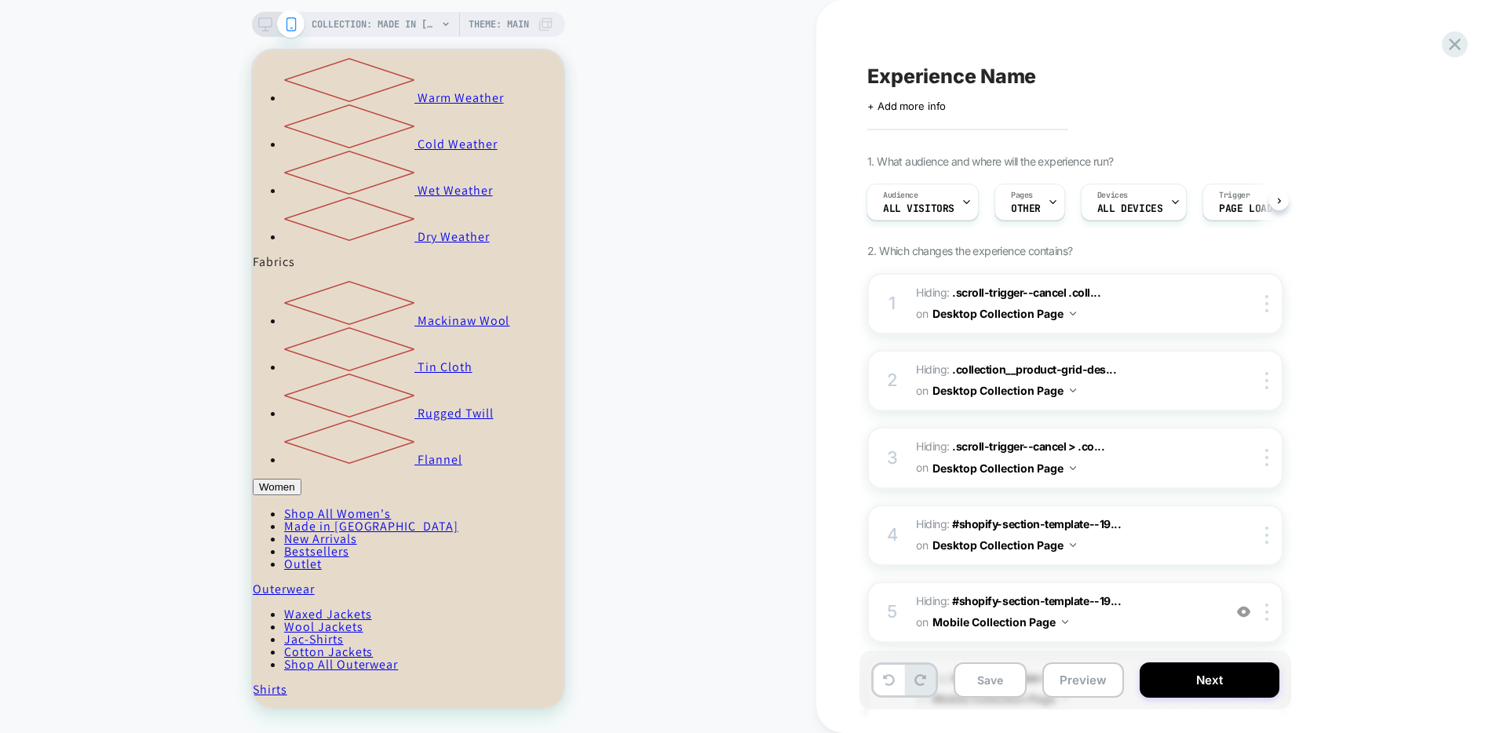
click at [928, 77] on span "Experience Name" at bounding box center [951, 76] width 169 height 24
type textarea "**********"
click at [913, 101] on span "+ Add more info" at bounding box center [906, 106] width 78 height 13
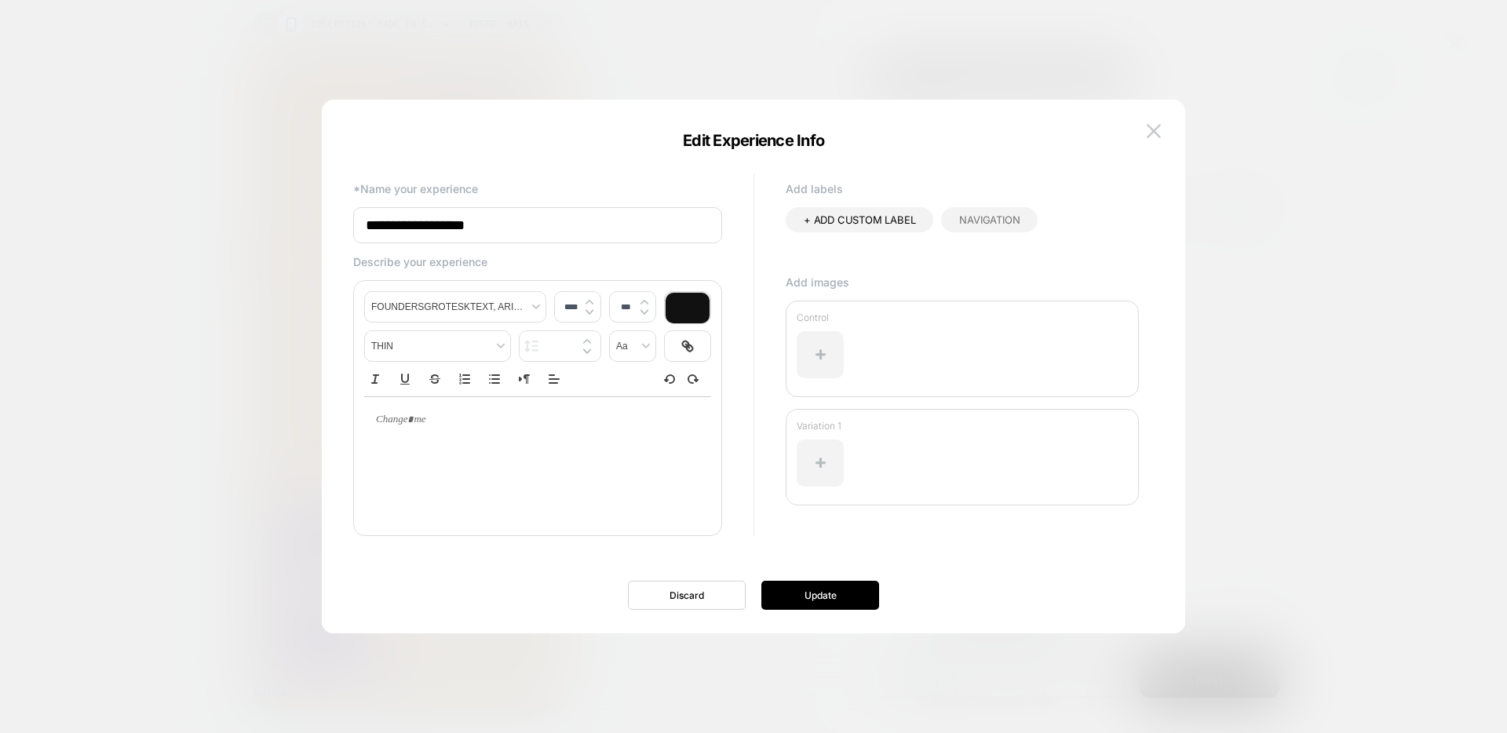
click at [511, 227] on input "**********" at bounding box center [537, 225] width 369 height 36
type input "**********"
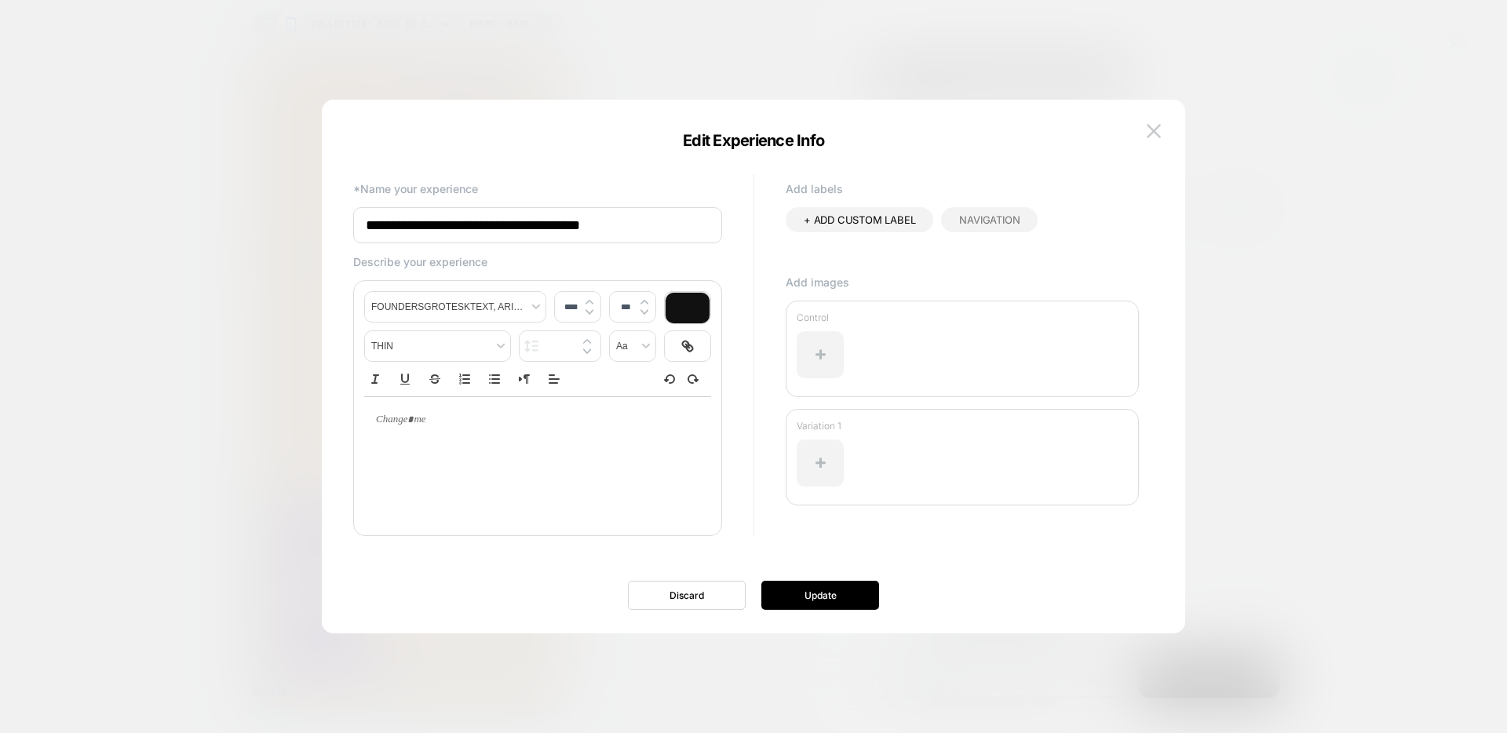
type input "****"
click at [427, 437] on div at bounding box center [537, 420] width 347 height 46
click at [789, 592] on button "Update" at bounding box center [820, 595] width 118 height 29
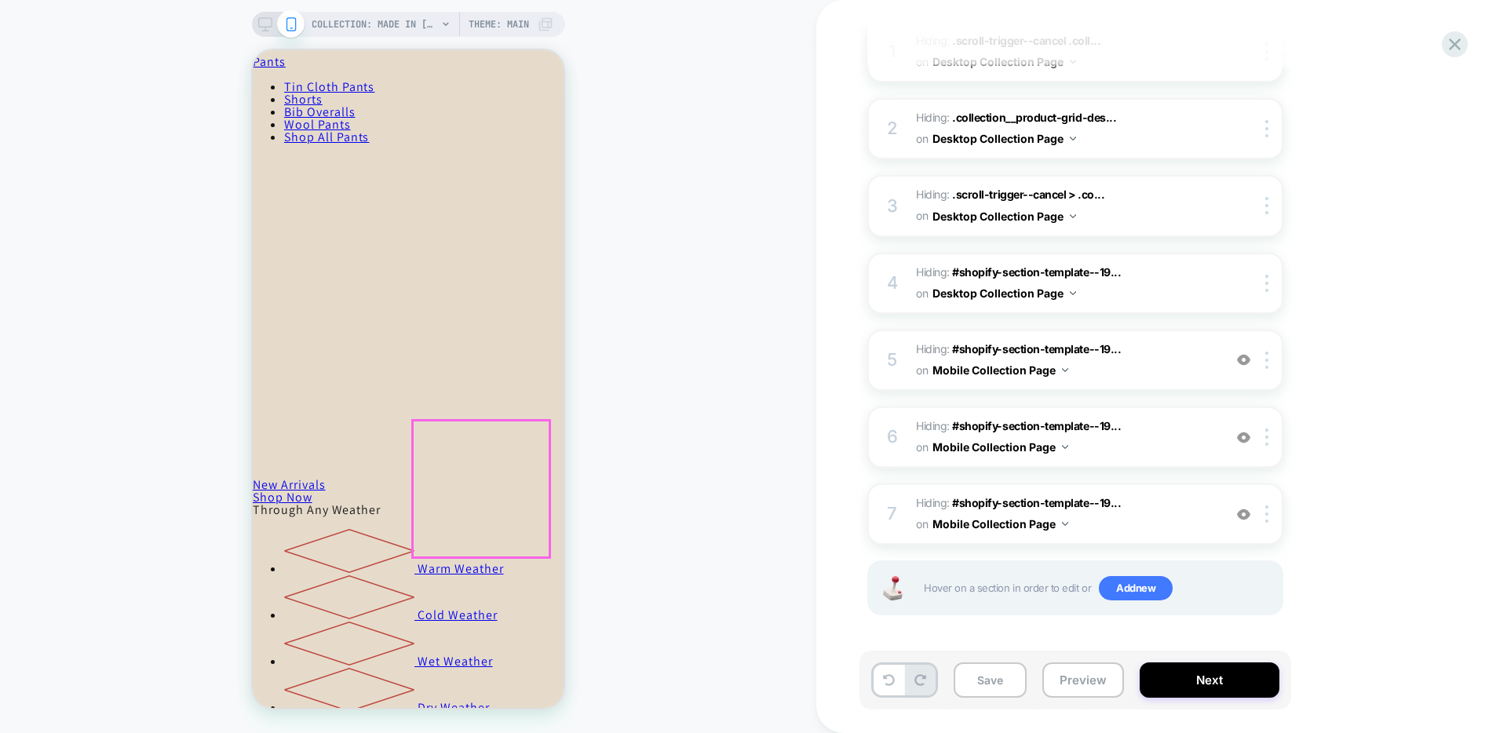
scroll to position [668, 0]
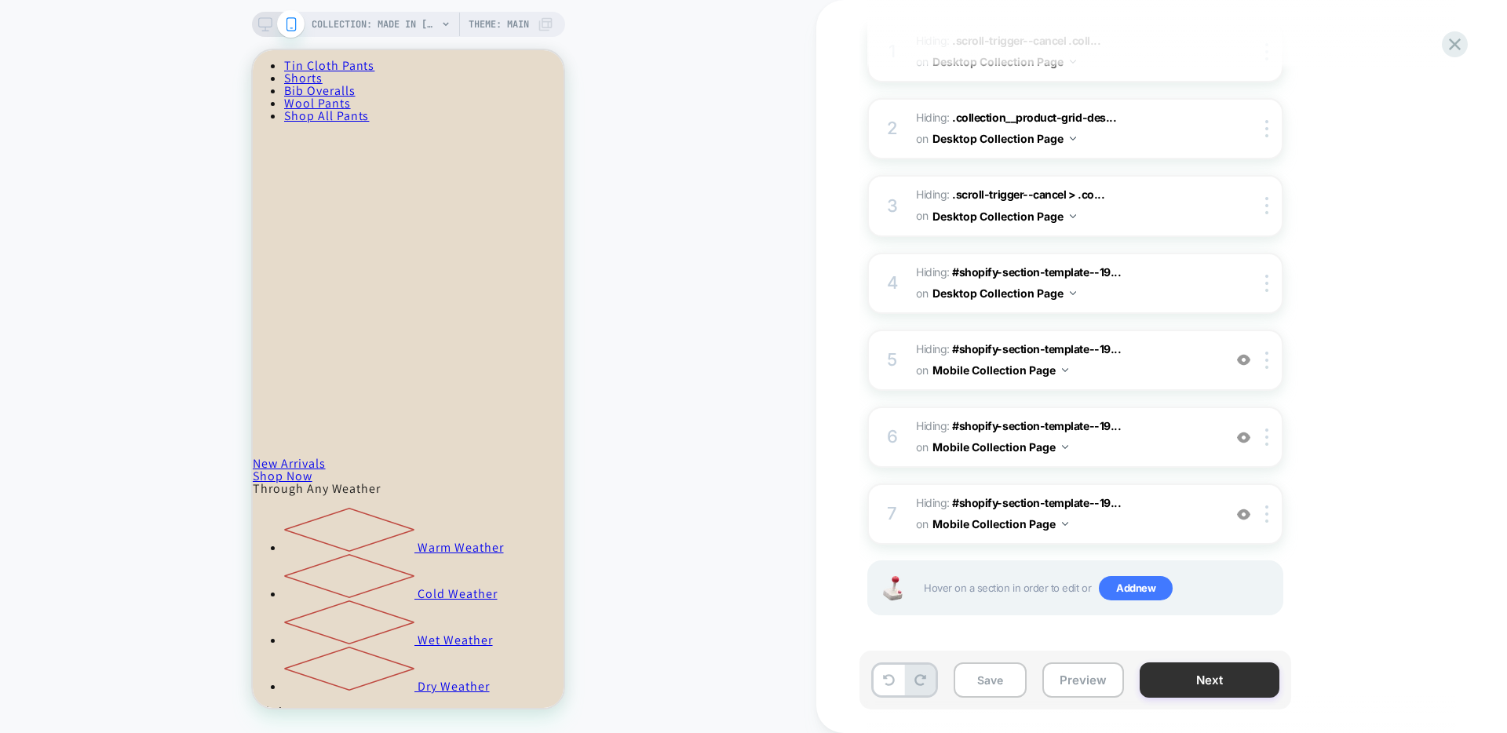
click at [1210, 687] on button "Next" at bounding box center [1209, 679] width 140 height 35
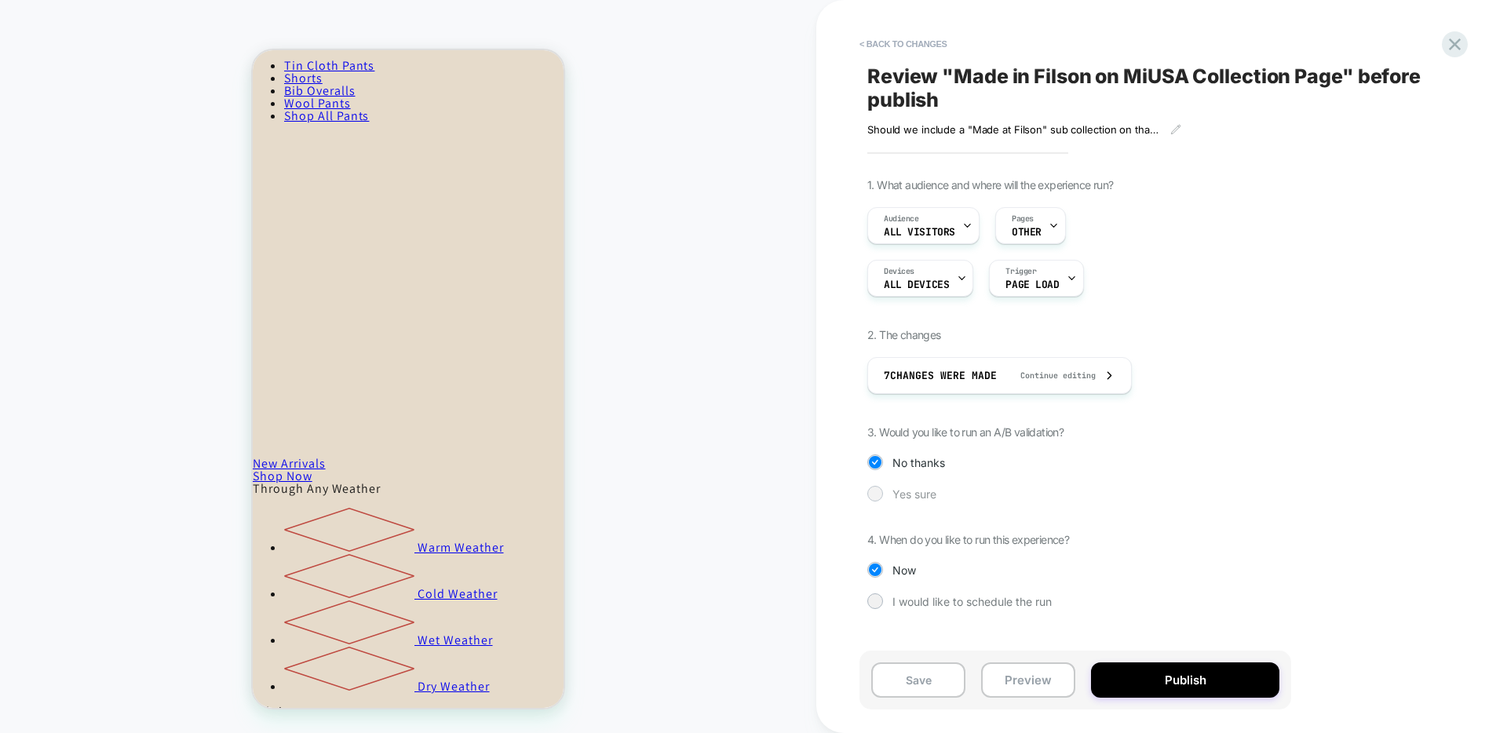
click at [873, 497] on div at bounding box center [875, 493] width 12 height 12
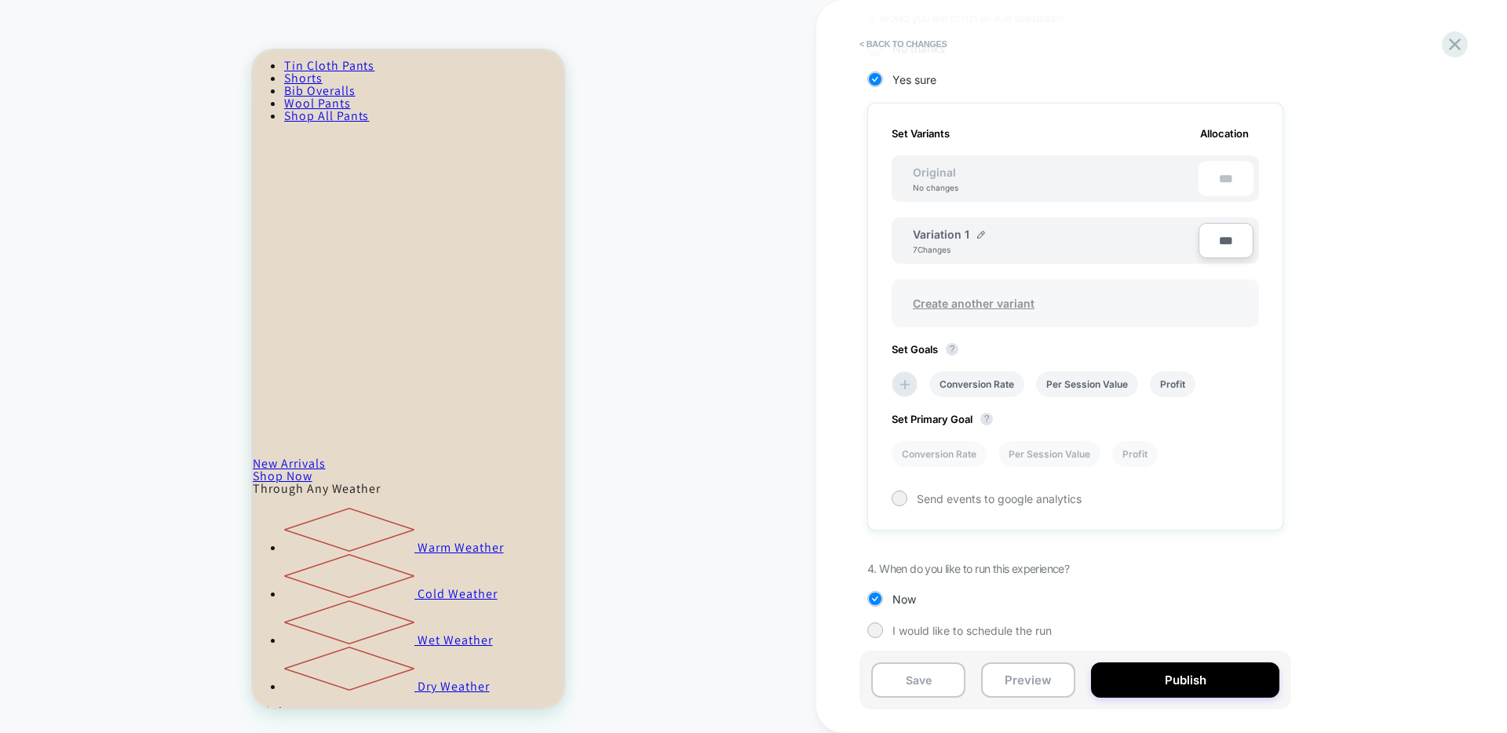
scroll to position [421, 0]
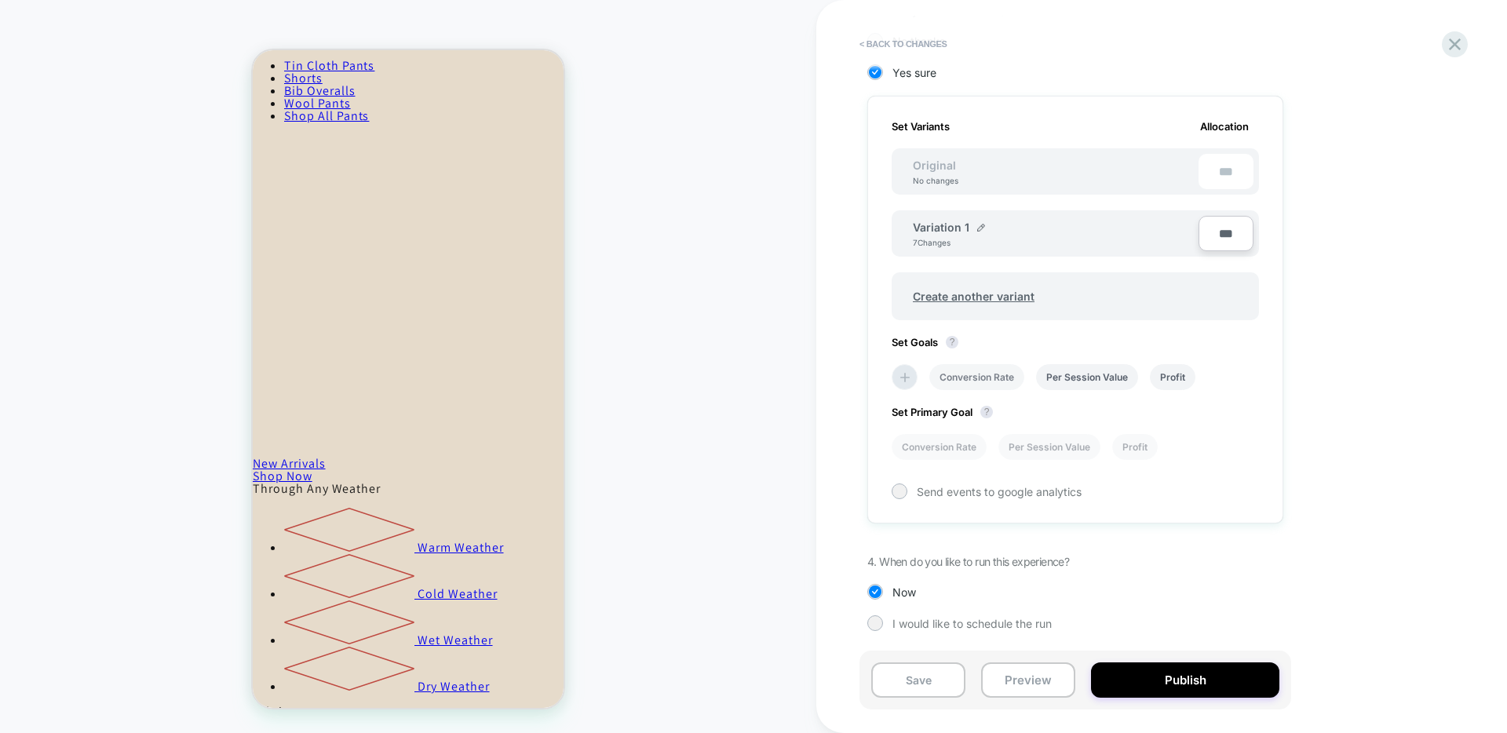
click at [992, 374] on li "Conversion Rate" at bounding box center [976, 377] width 95 height 26
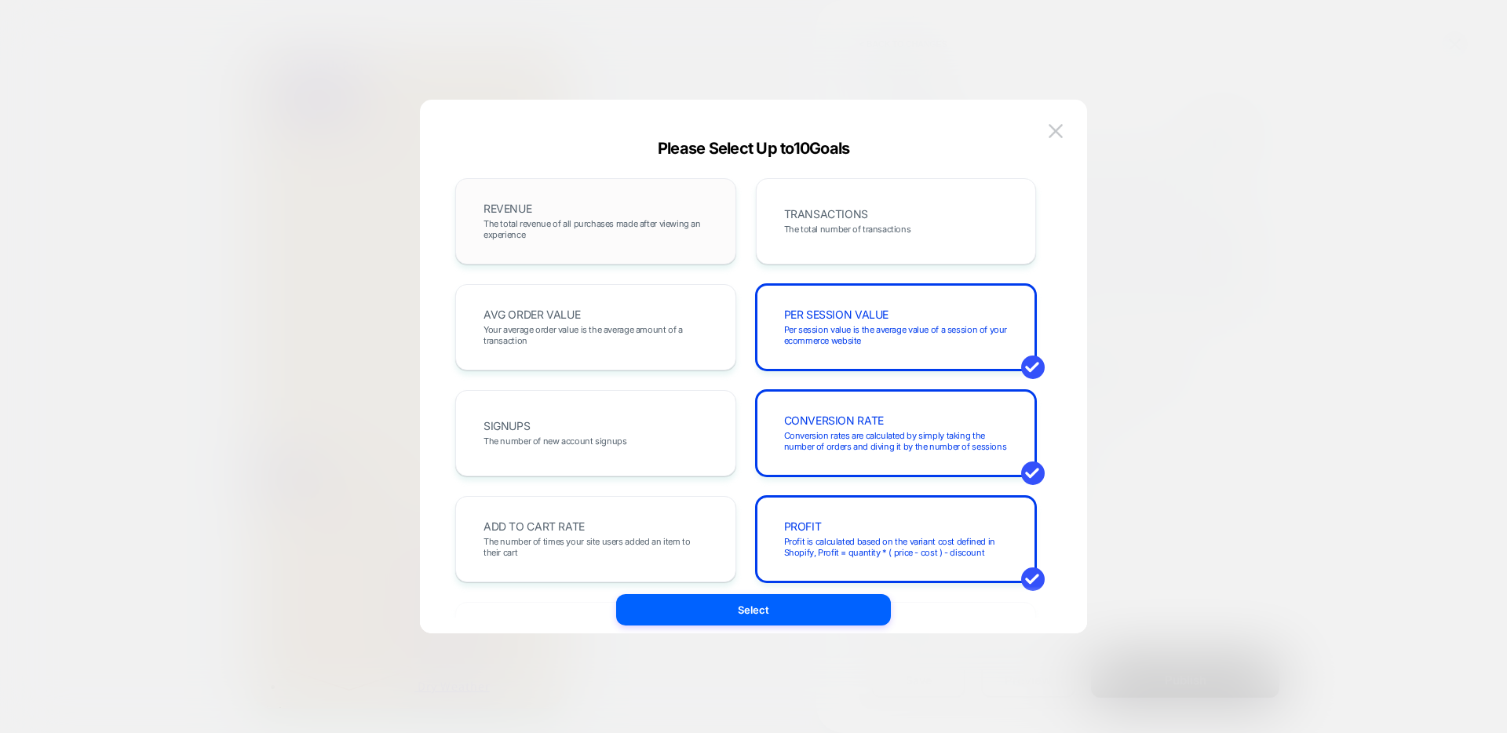
click at [552, 223] on span "The total revenue of all purchases made after viewing an experience" at bounding box center [595, 229] width 224 height 22
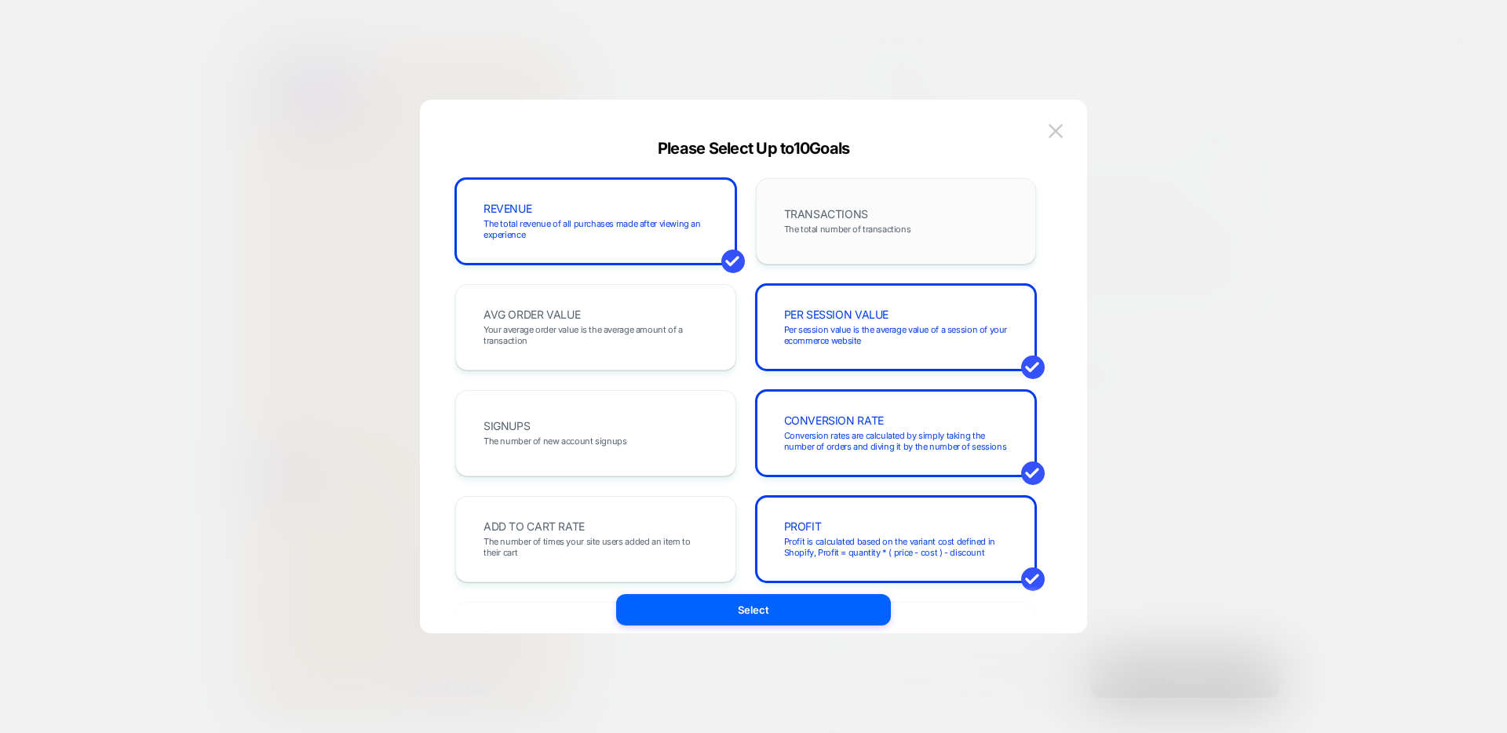
click at [878, 210] on div "TRANSACTIONS The total number of transactions" at bounding box center [896, 221] width 248 height 53
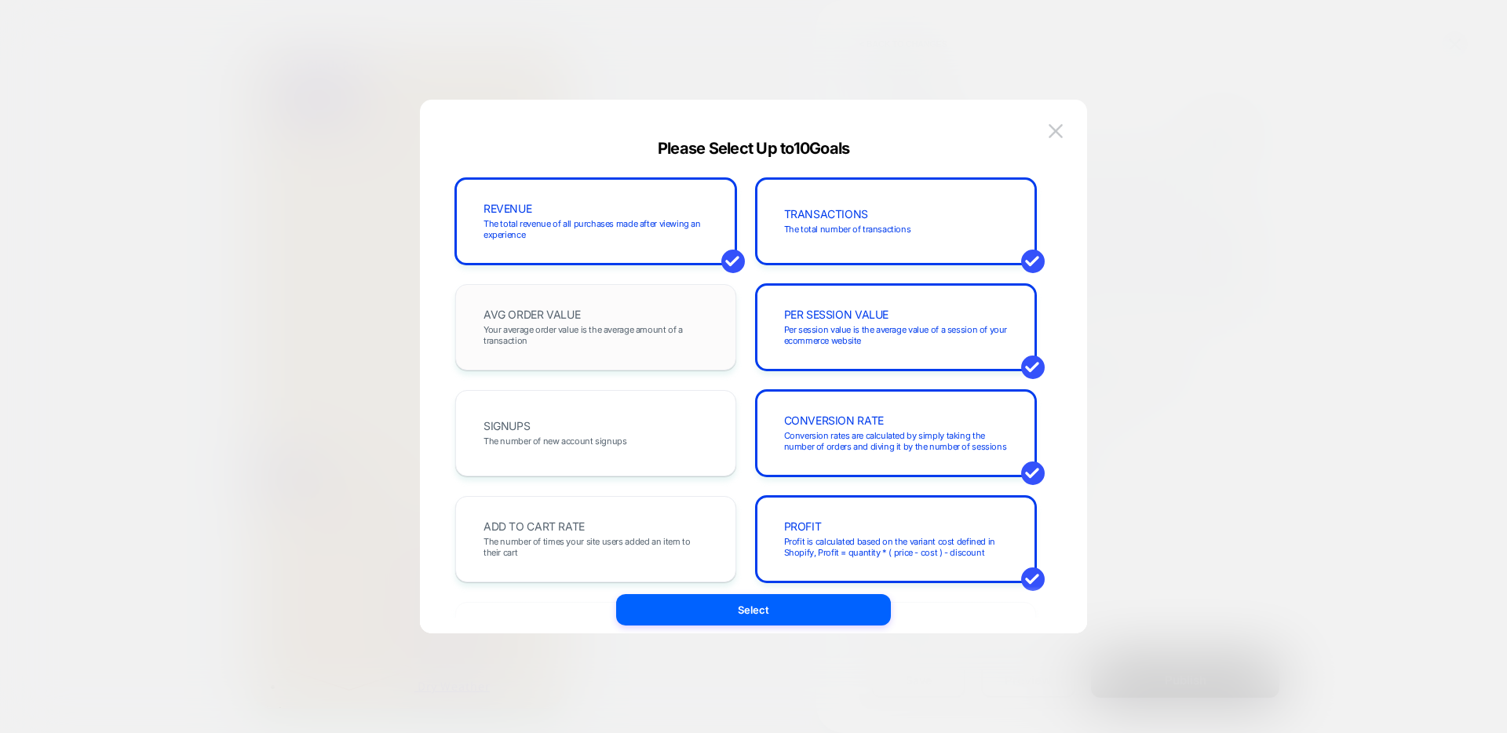
click at [578, 336] on span "Your average order value is the average amount of a transaction" at bounding box center [595, 335] width 224 height 22
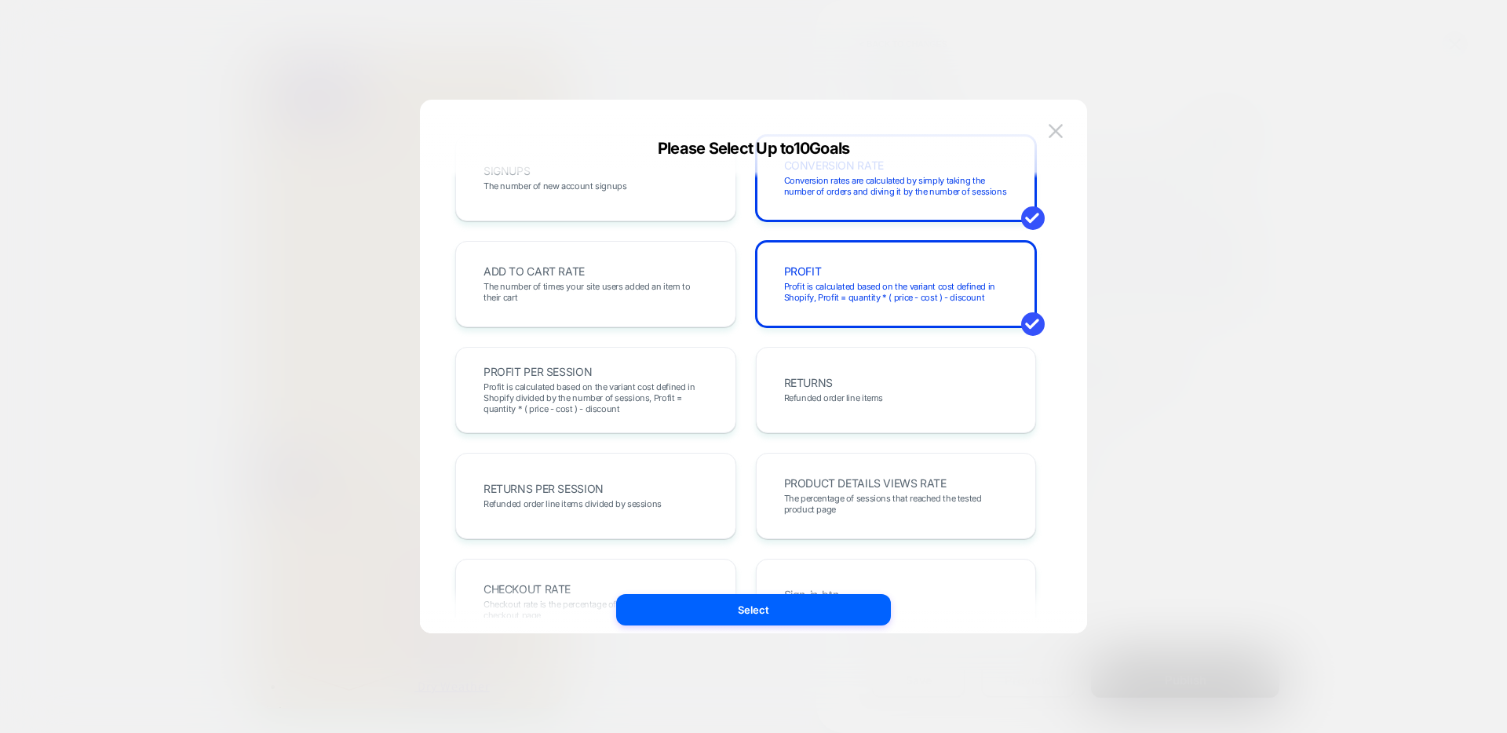
scroll to position [256, 0]
click at [592, 285] on span "The number of times your site users added an item to their cart" at bounding box center [595, 291] width 224 height 22
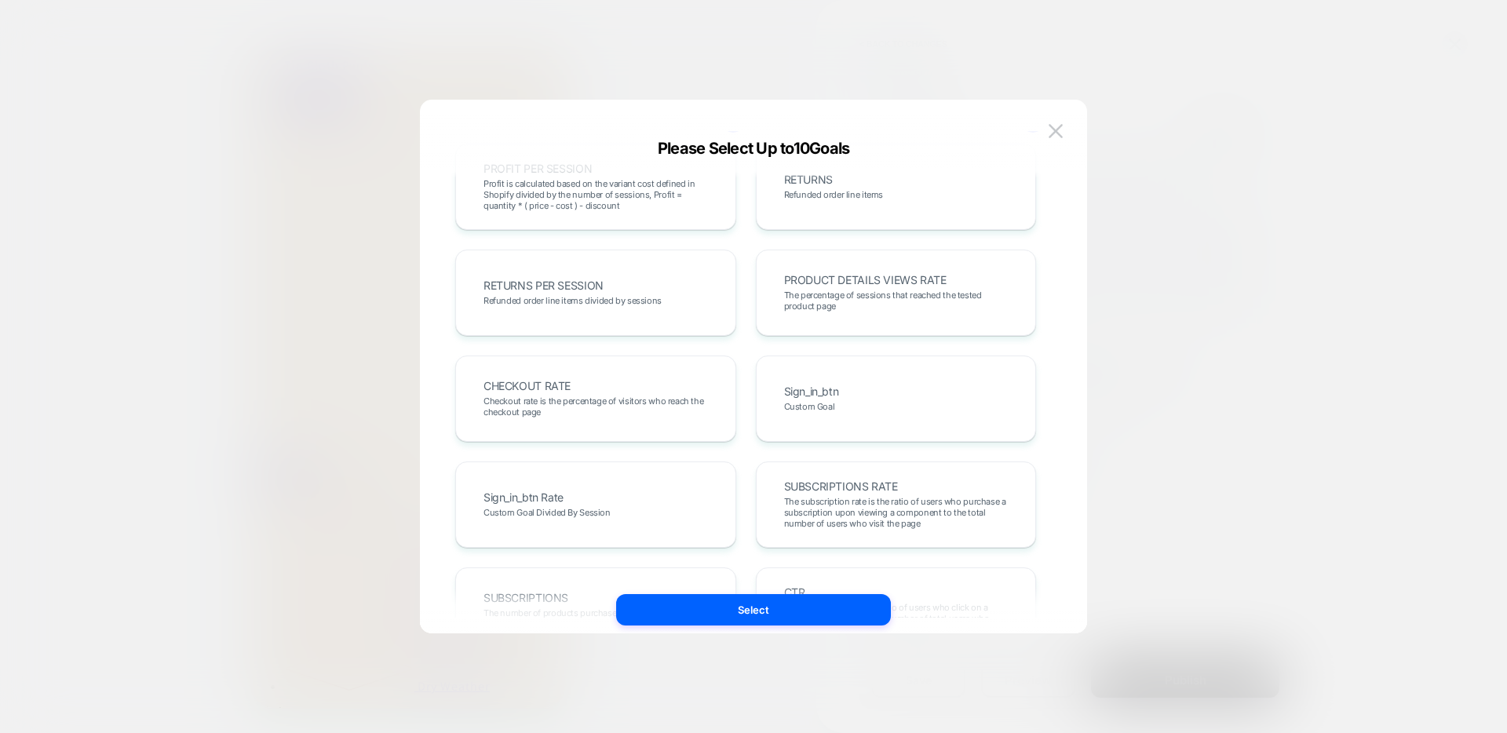
scroll to position [464, 0]
click at [890, 275] on span "PRODUCT DETAILS VIEWS RATE" at bounding box center [865, 274] width 162 height 11
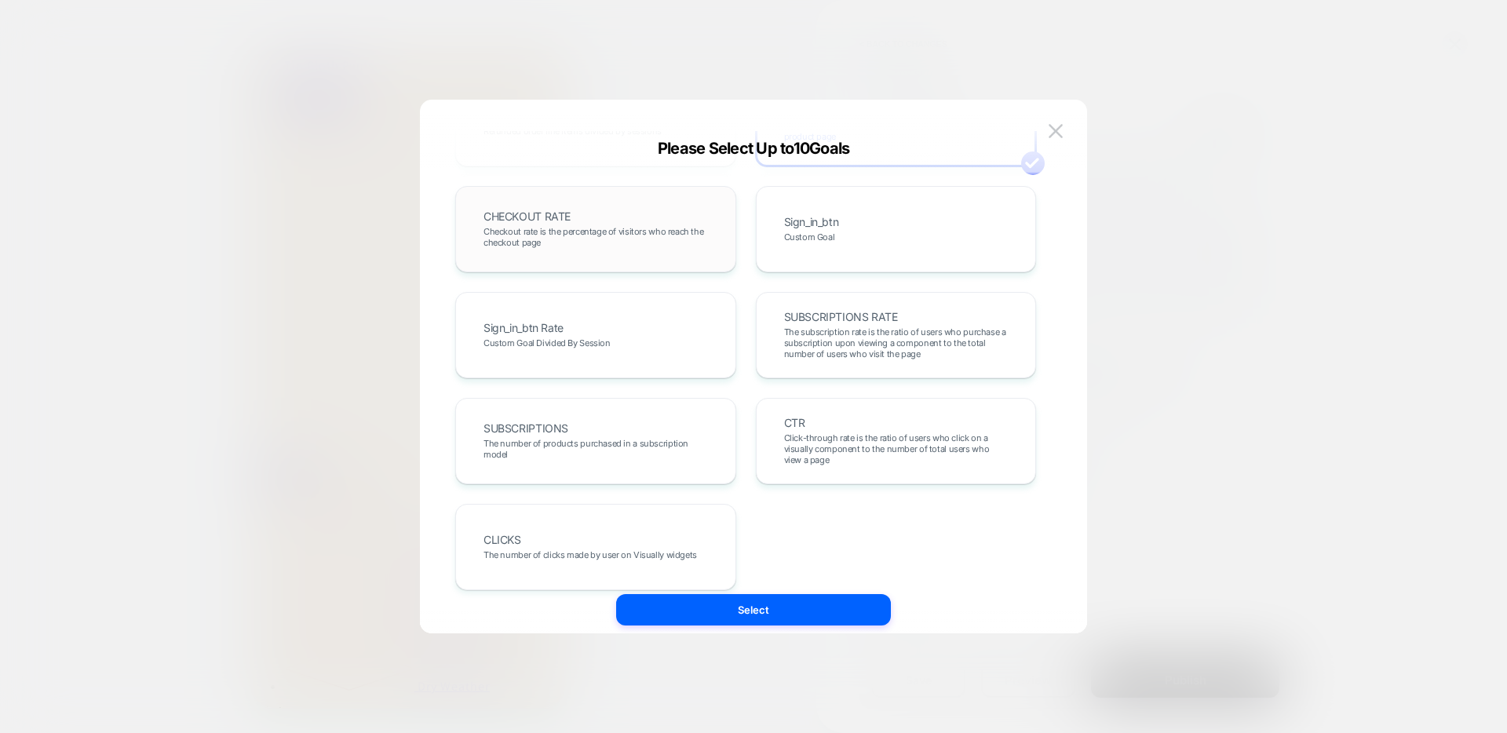
scroll to position [647, 0]
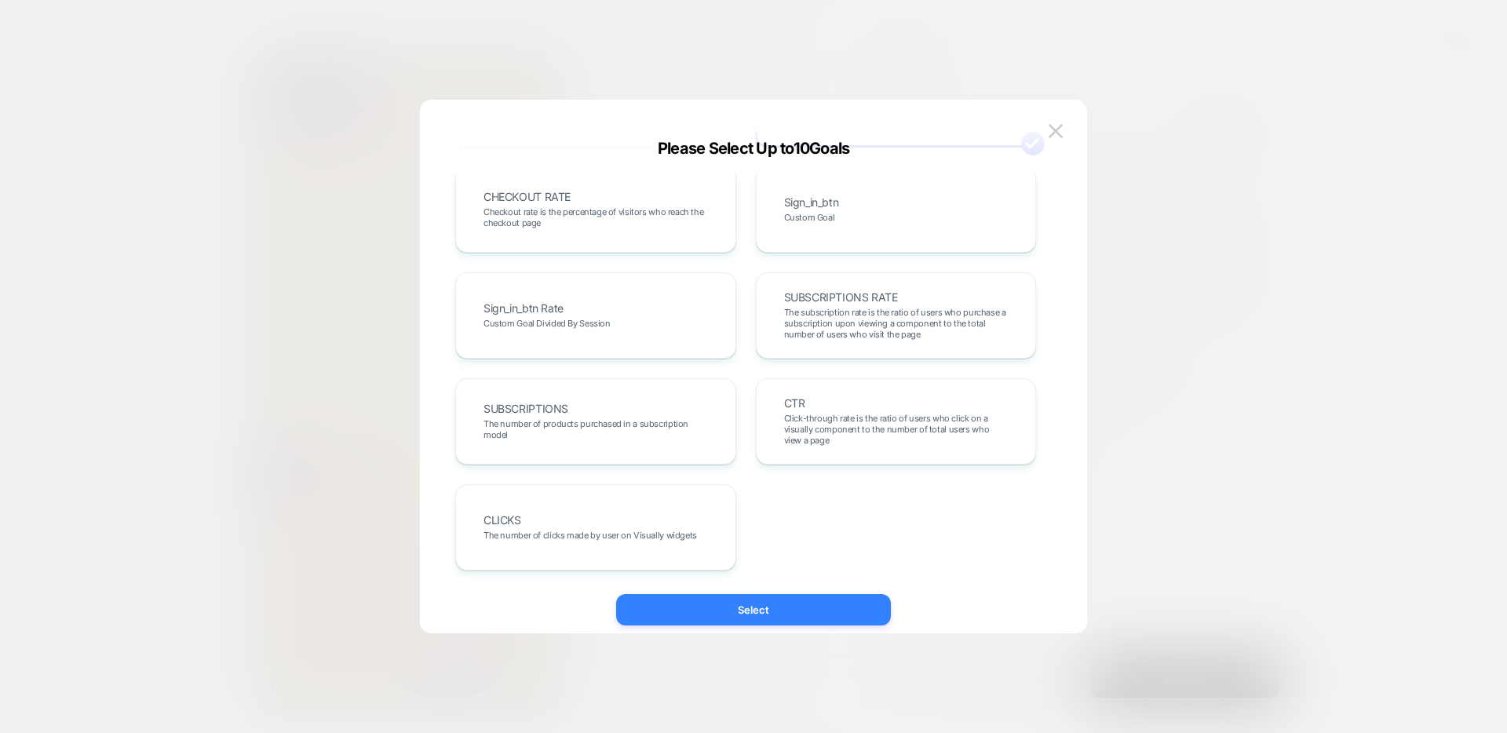
click at [743, 607] on button "Select" at bounding box center [753, 609] width 275 height 31
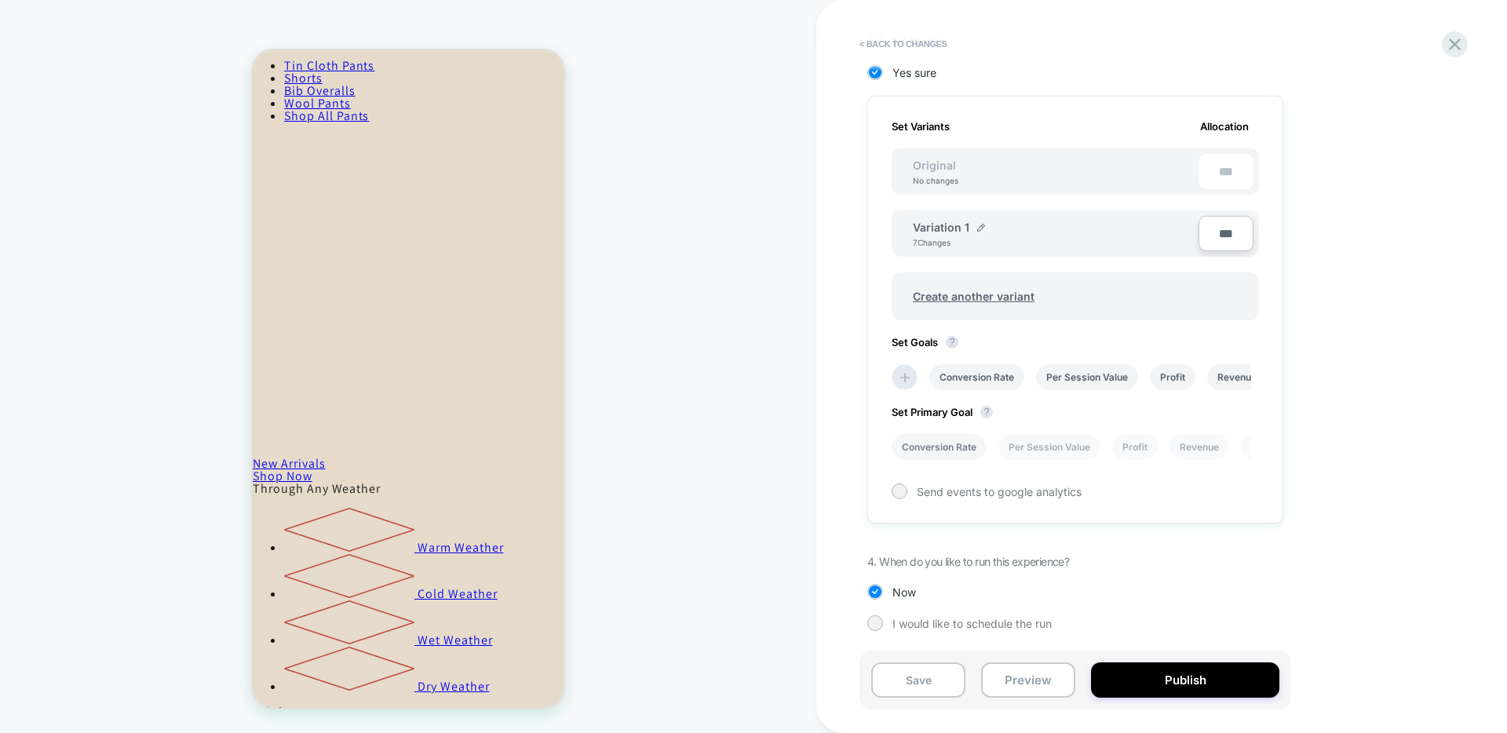
click at [960, 447] on li "Conversion Rate" at bounding box center [938, 447] width 95 height 26
click at [1060, 445] on li "Per Session Value" at bounding box center [1049, 447] width 102 height 26
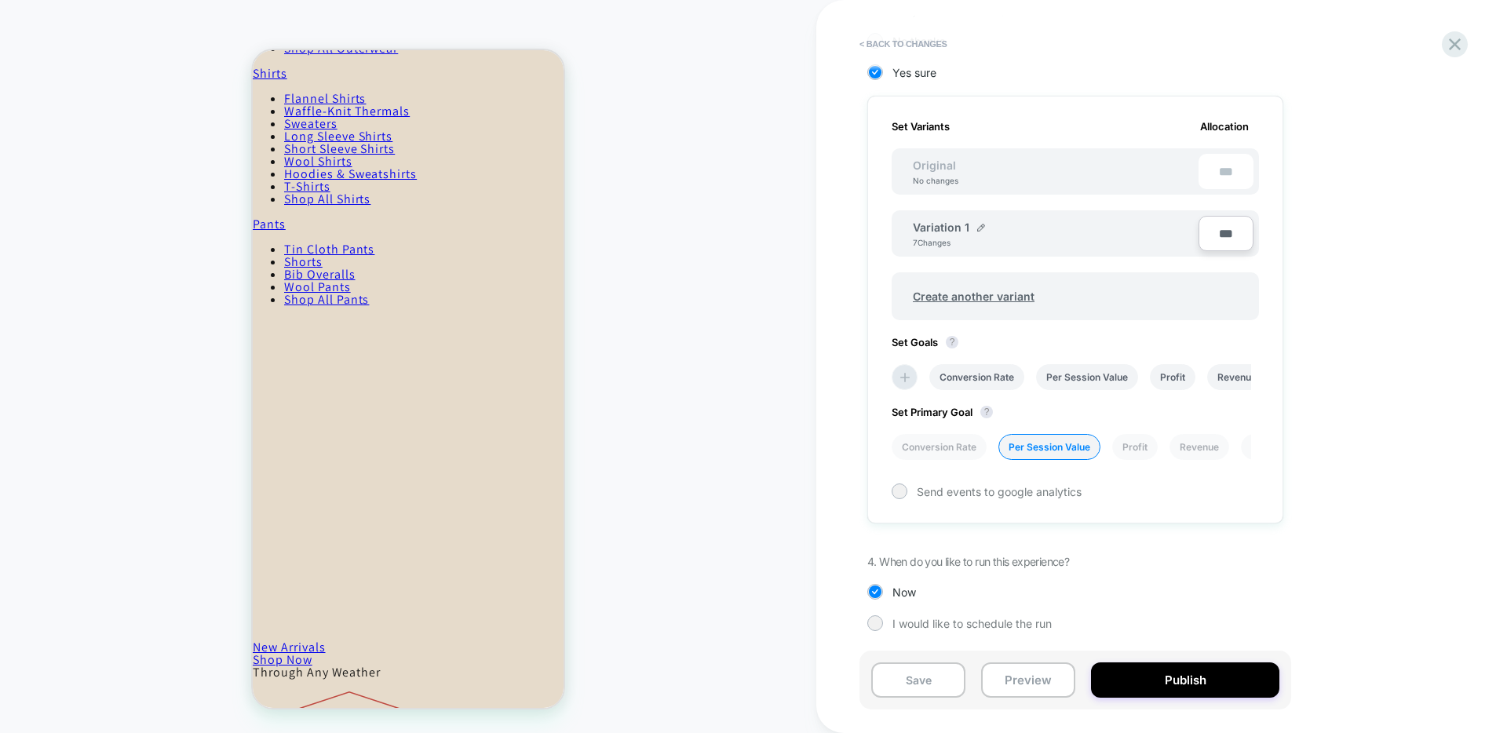
scroll to position [0, 0]
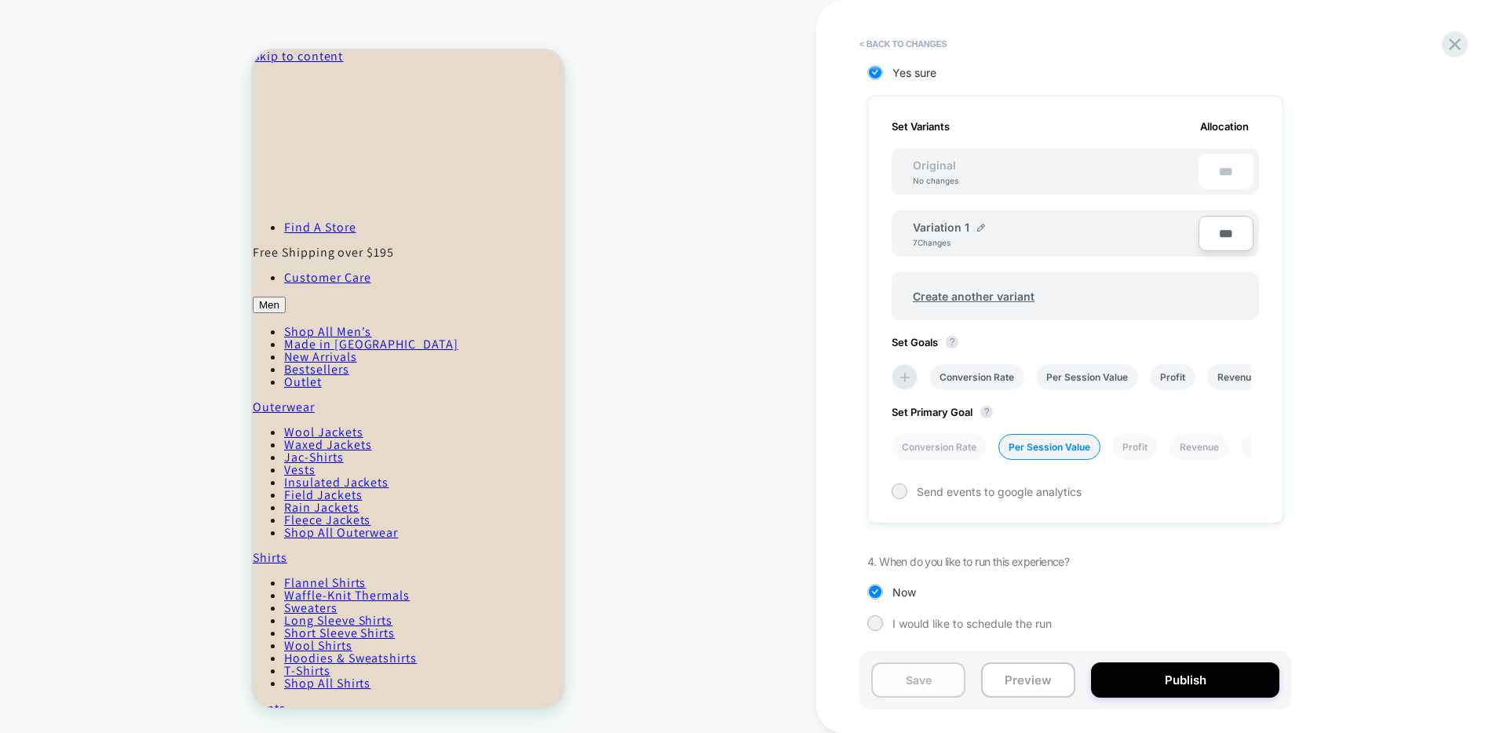
click at [908, 683] on button "Save" at bounding box center [918, 679] width 94 height 35
click at [1035, 678] on button "Preview" at bounding box center [1028, 679] width 94 height 35
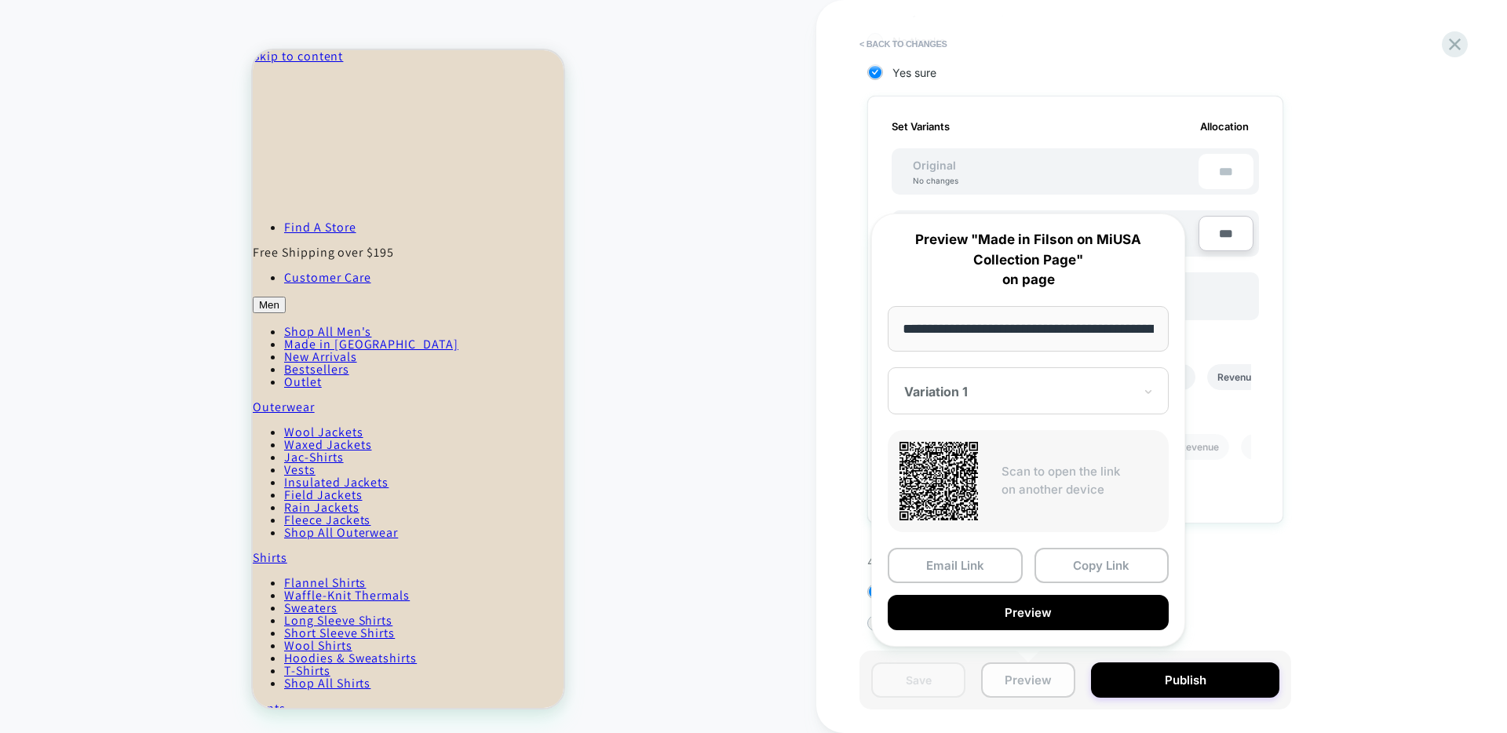
scroll to position [0, 196]
click at [1020, 612] on button "Preview" at bounding box center [1027, 613] width 281 height 35
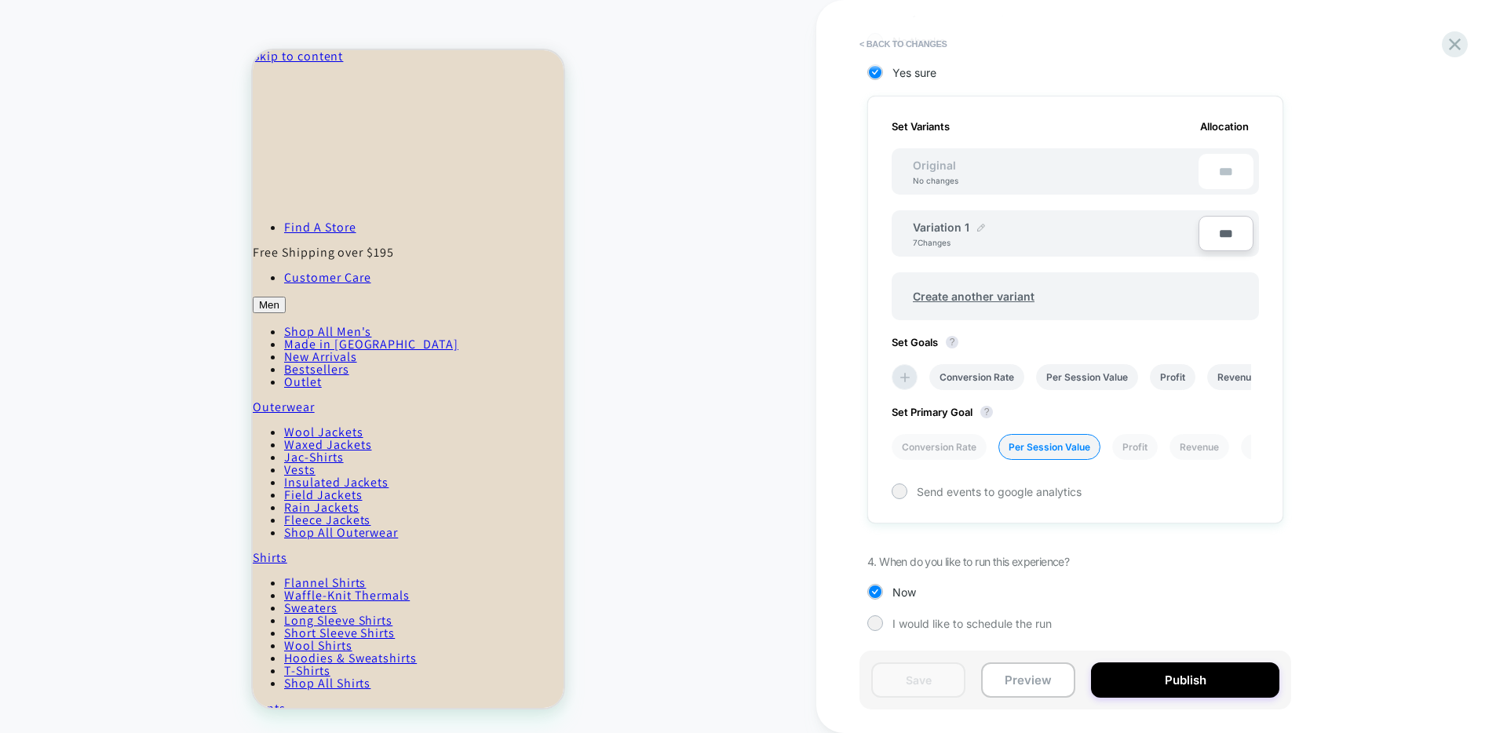
click at [982, 227] on img at bounding box center [981, 228] width 8 height 8
click at [990, 239] on input "**********" at bounding box center [970, 235] width 114 height 31
type input "*"
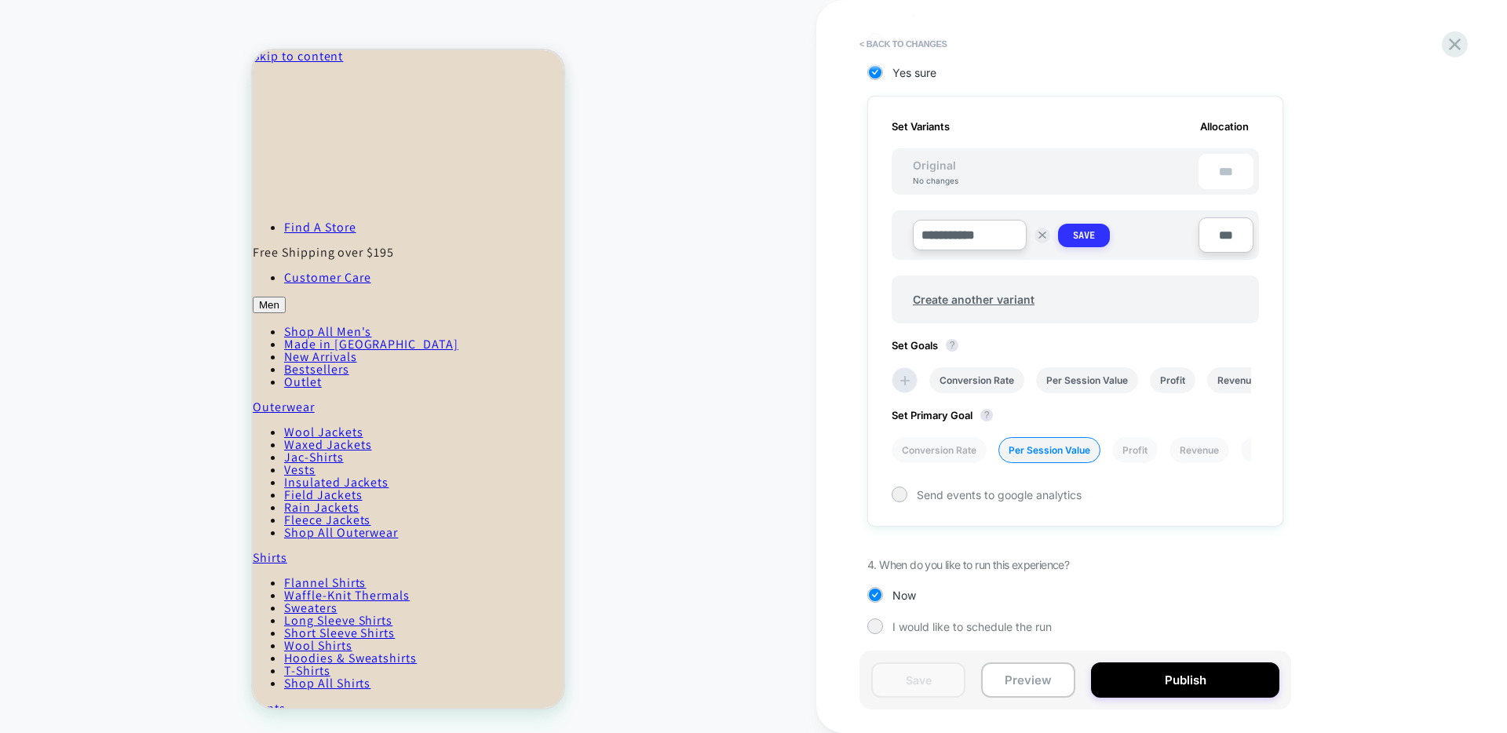
type input "**********"
click at [1095, 242] on strong "Save" at bounding box center [1084, 235] width 22 height 13
click at [934, 172] on div "Original No changes" at bounding box center [935, 172] width 77 height 27
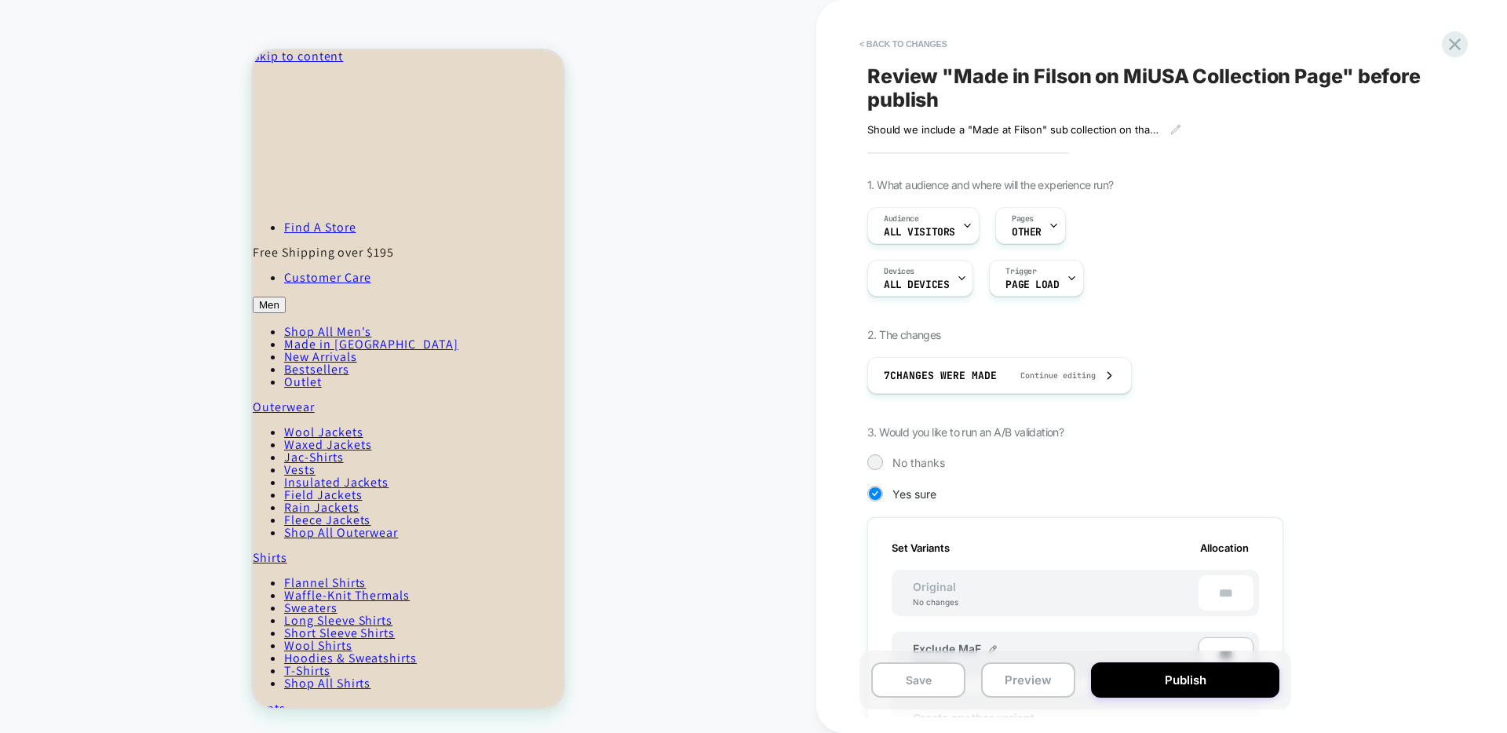
scroll to position [421, 0]
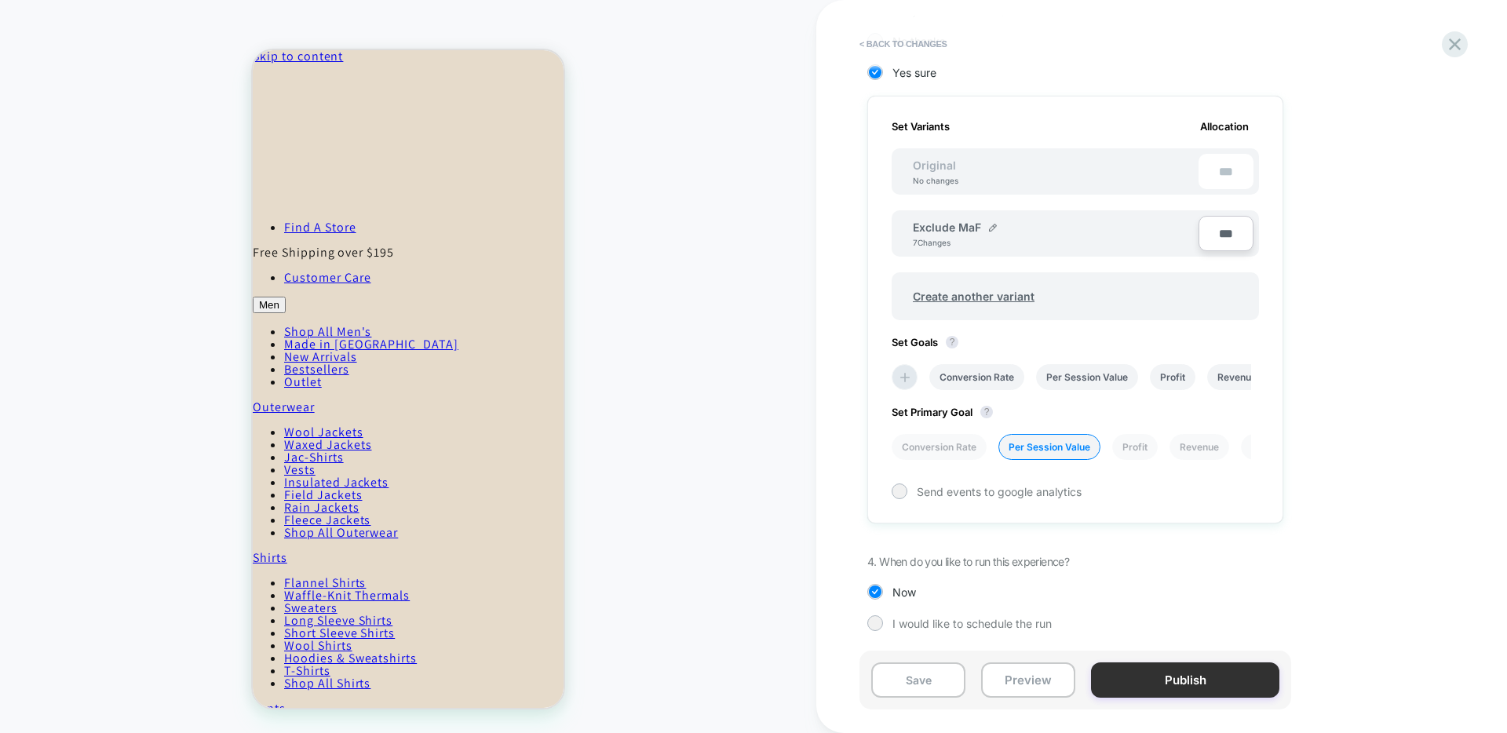
click at [1182, 677] on button "Publish" at bounding box center [1185, 679] width 188 height 35
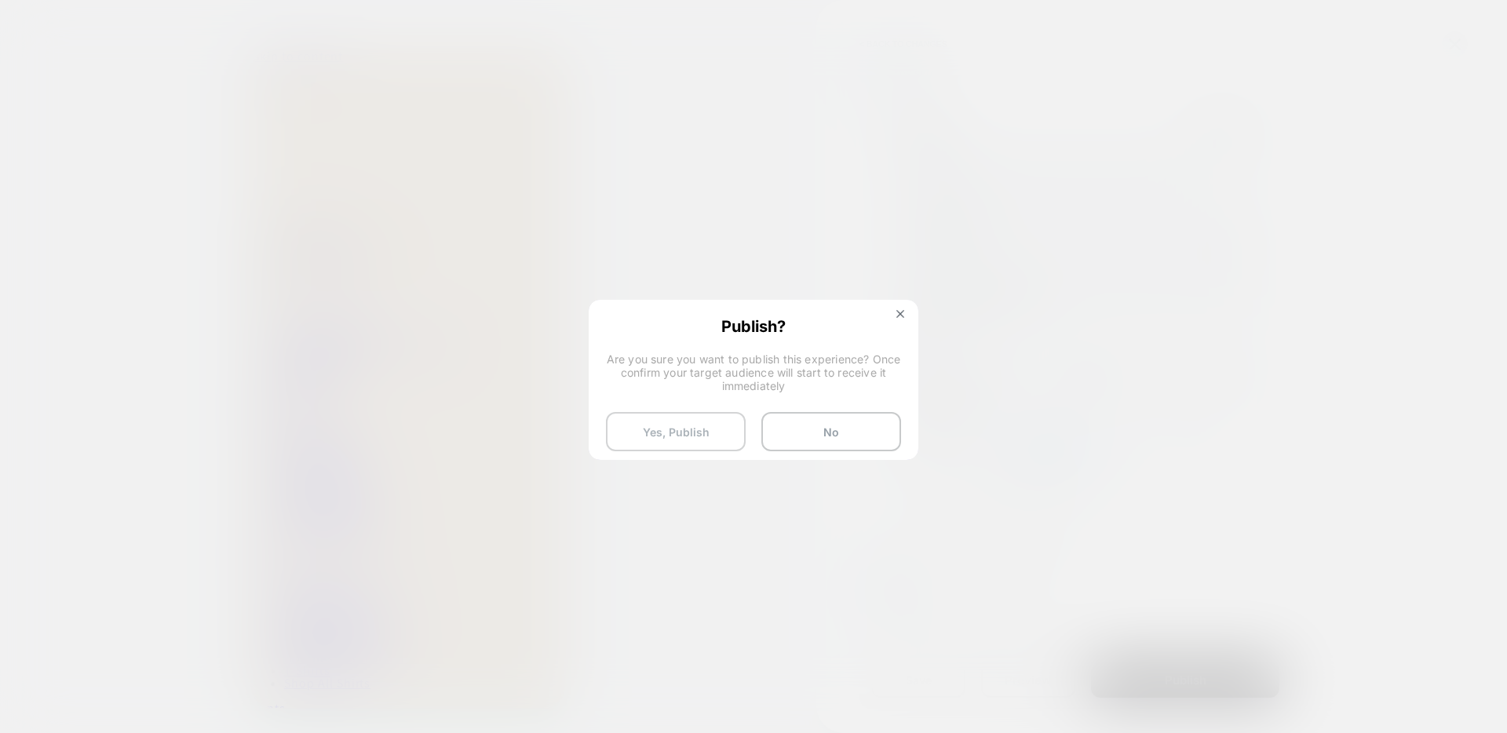
click at [682, 431] on button "Yes, Publish" at bounding box center [676, 431] width 140 height 39
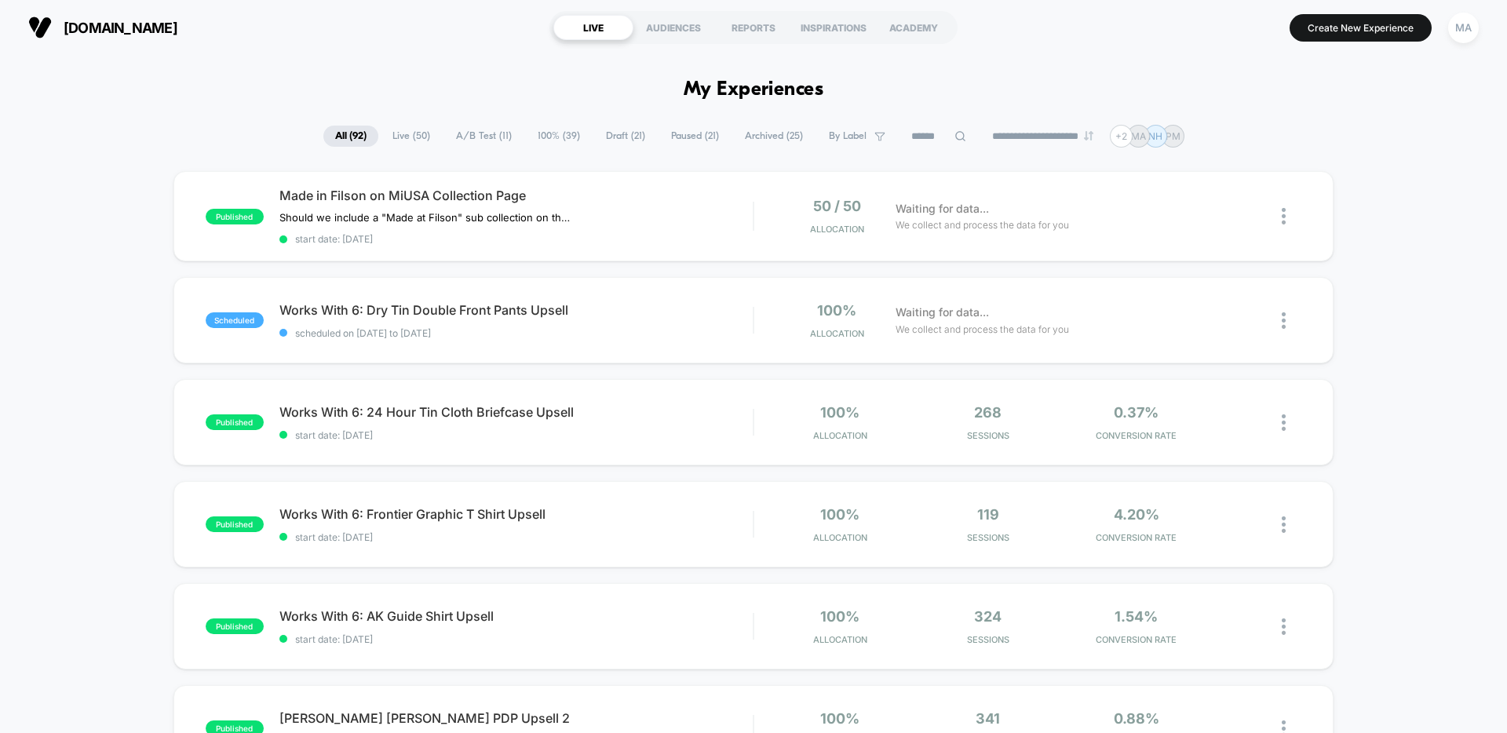
click at [213, 133] on div "**********" at bounding box center [753, 136] width 1507 height 23
